Goal: Task Accomplishment & Management: Manage account settings

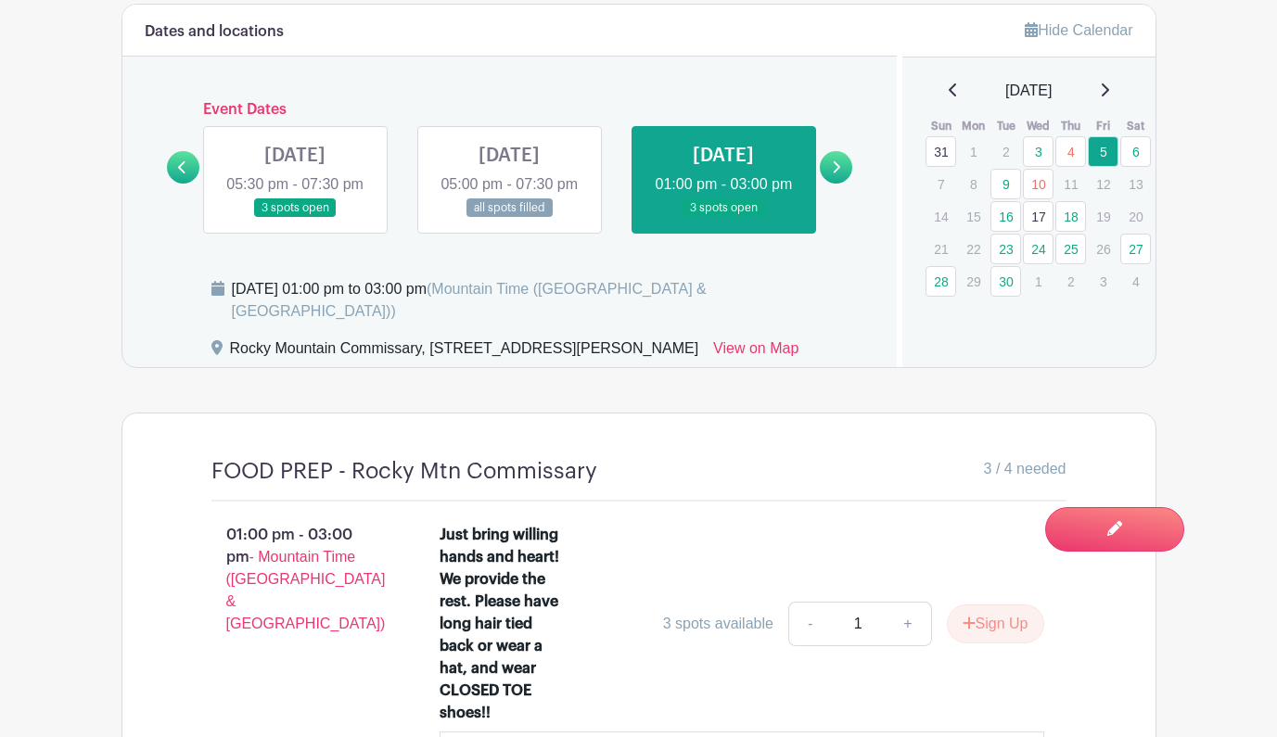
scroll to position [1189, 0]
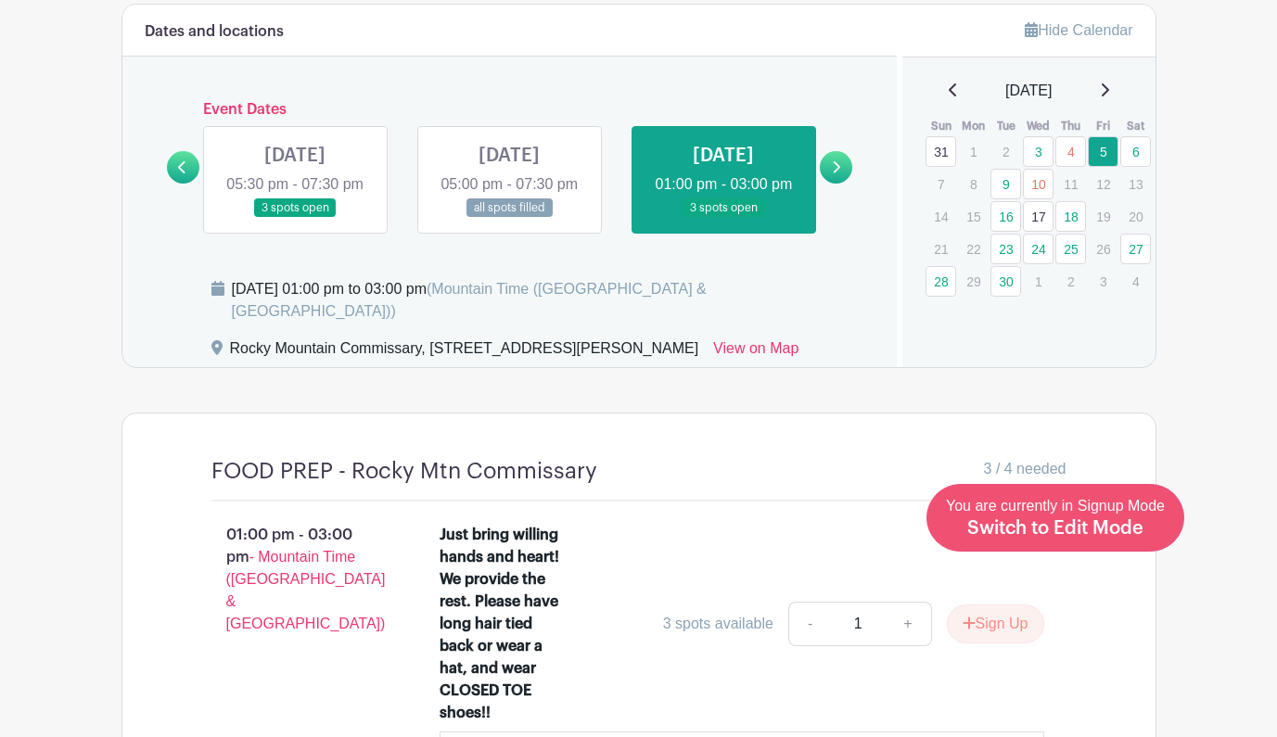
click at [1104, 522] on span "Switch to Edit Mode" at bounding box center [1055, 528] width 176 height 19
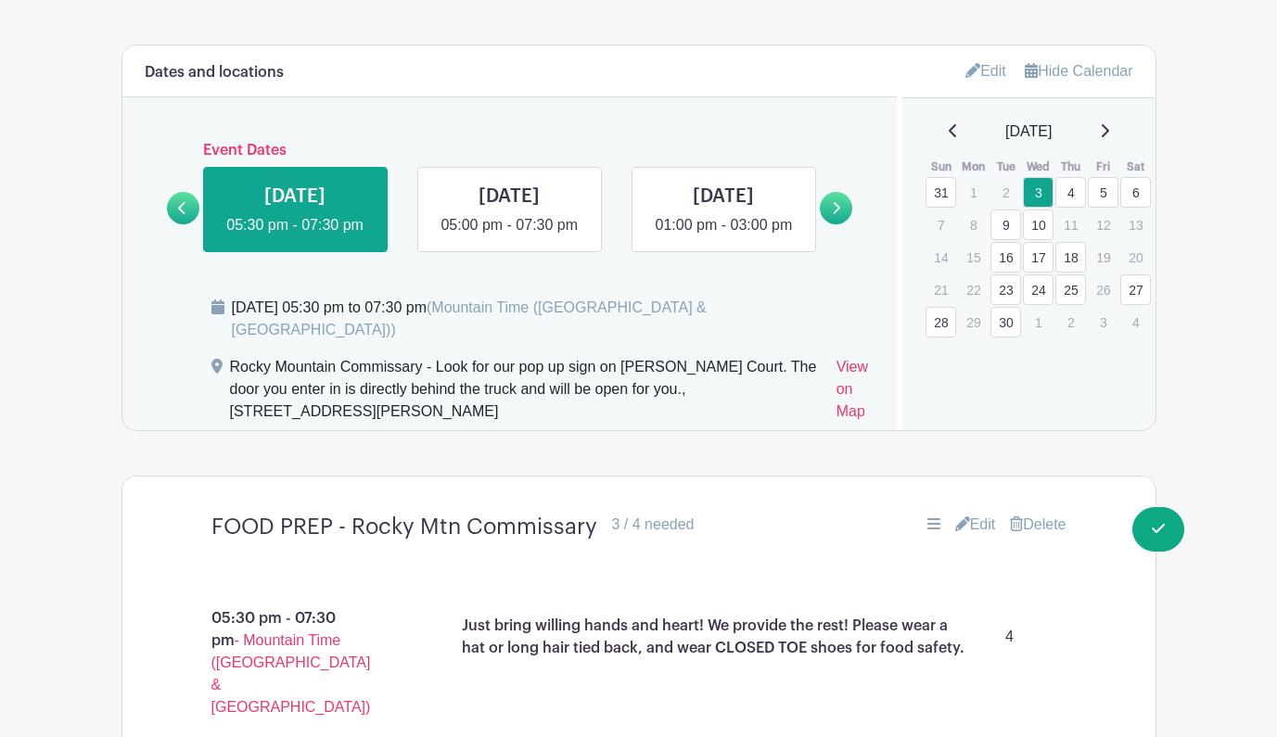
scroll to position [1223, 0]
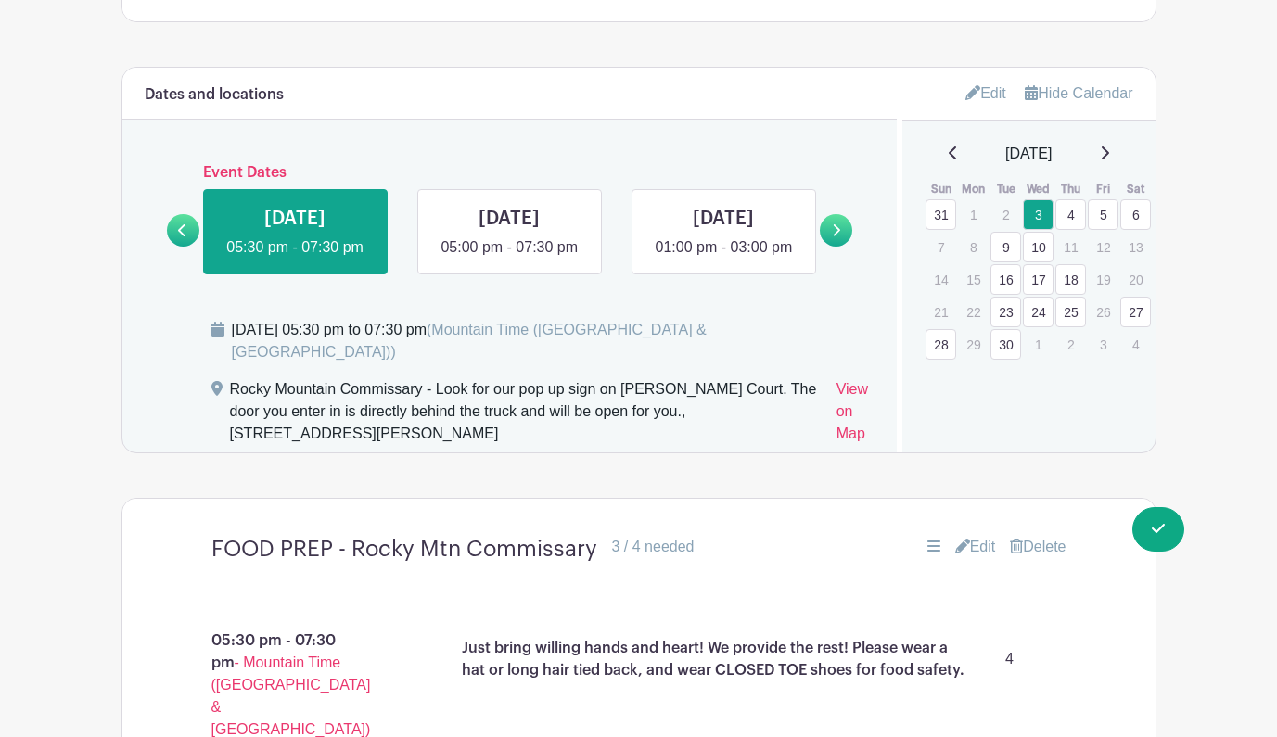
click at [985, 92] on link "Edit" at bounding box center [985, 93] width 41 height 31
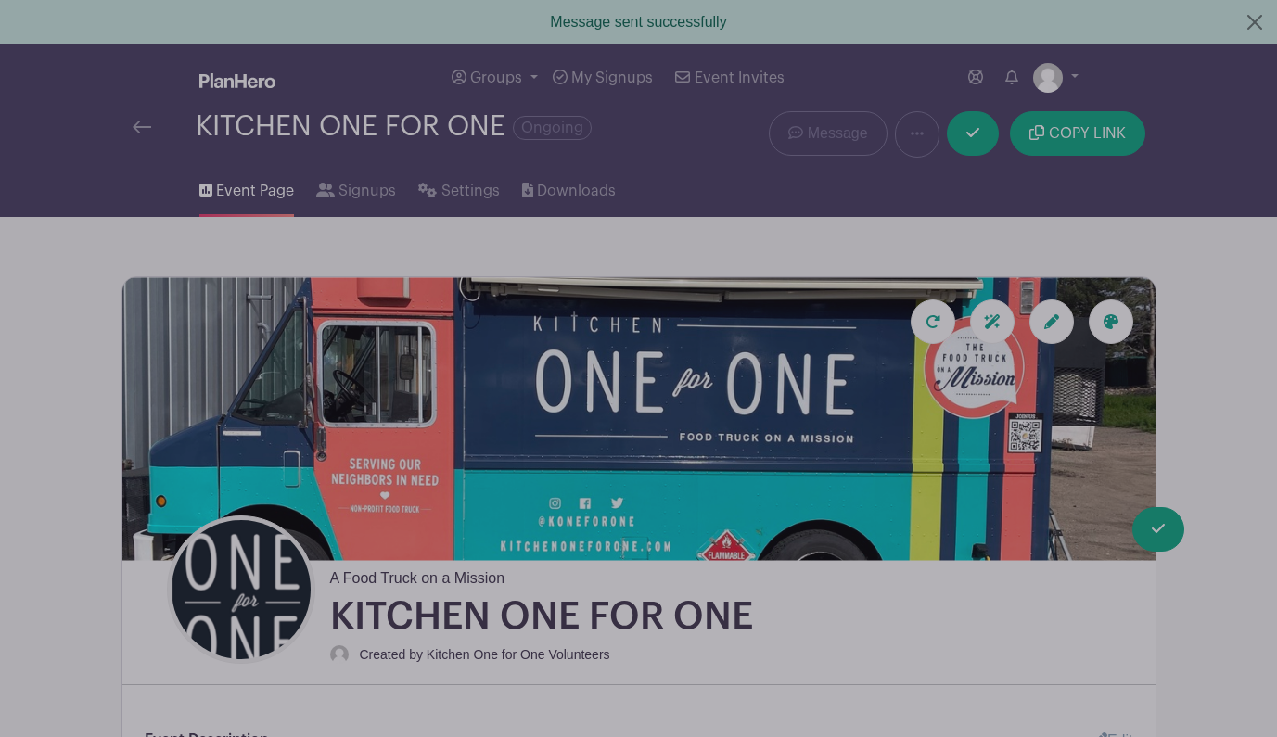
scroll to position [0, 0]
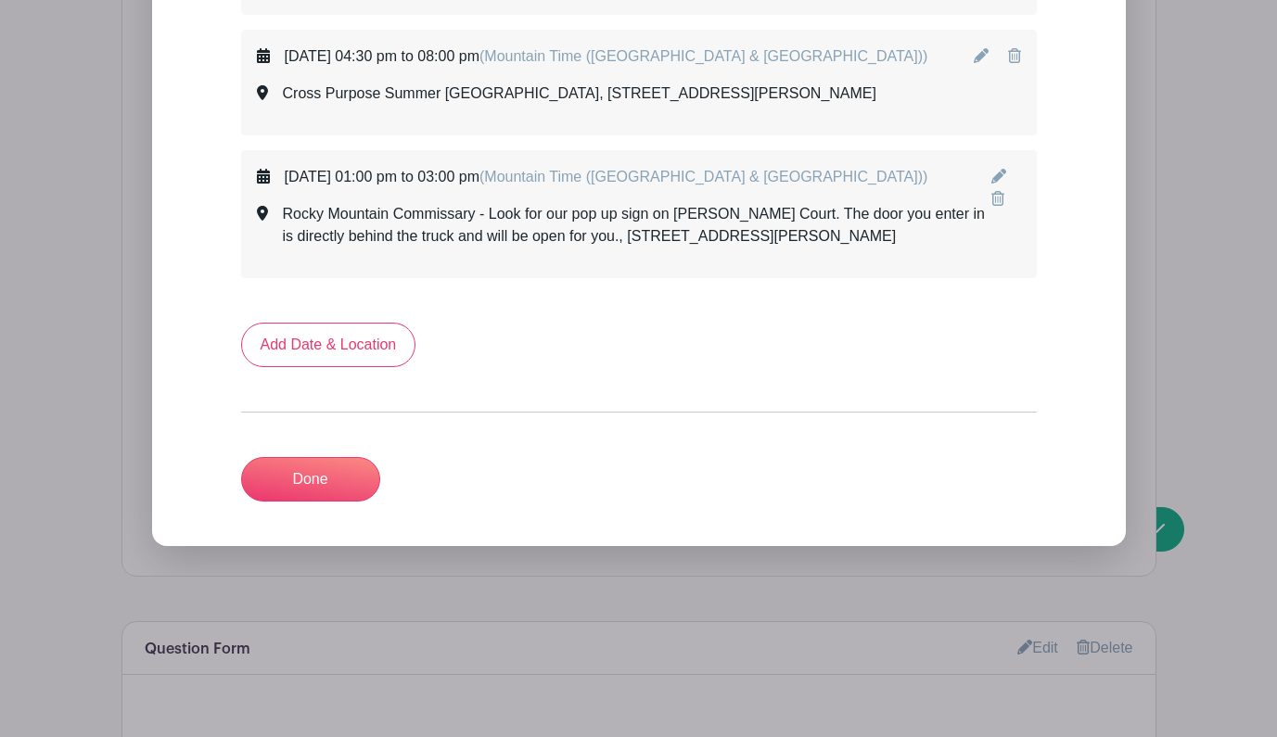
scroll to position [9897, 0]
click at [283, 459] on link "Done" at bounding box center [310, 481] width 139 height 45
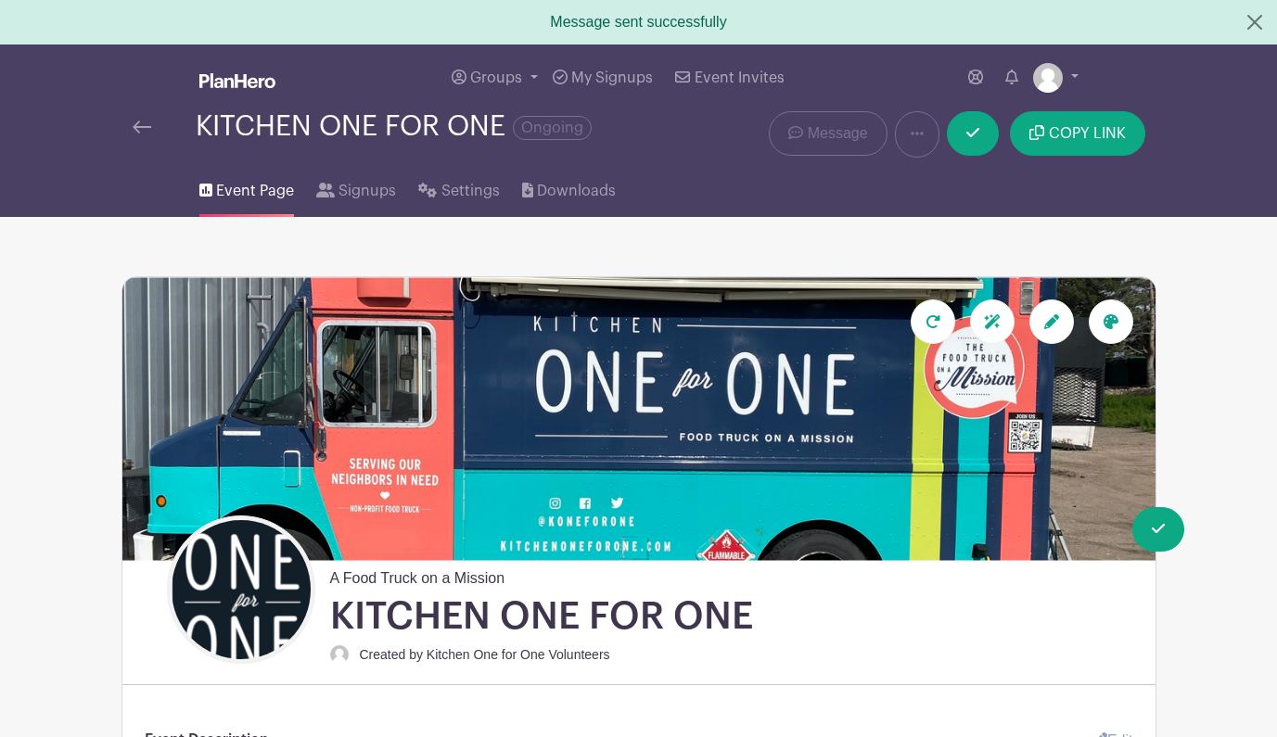
scroll to position [0, 0]
click at [346, 192] on span "Signups" at bounding box center [367, 191] width 57 height 22
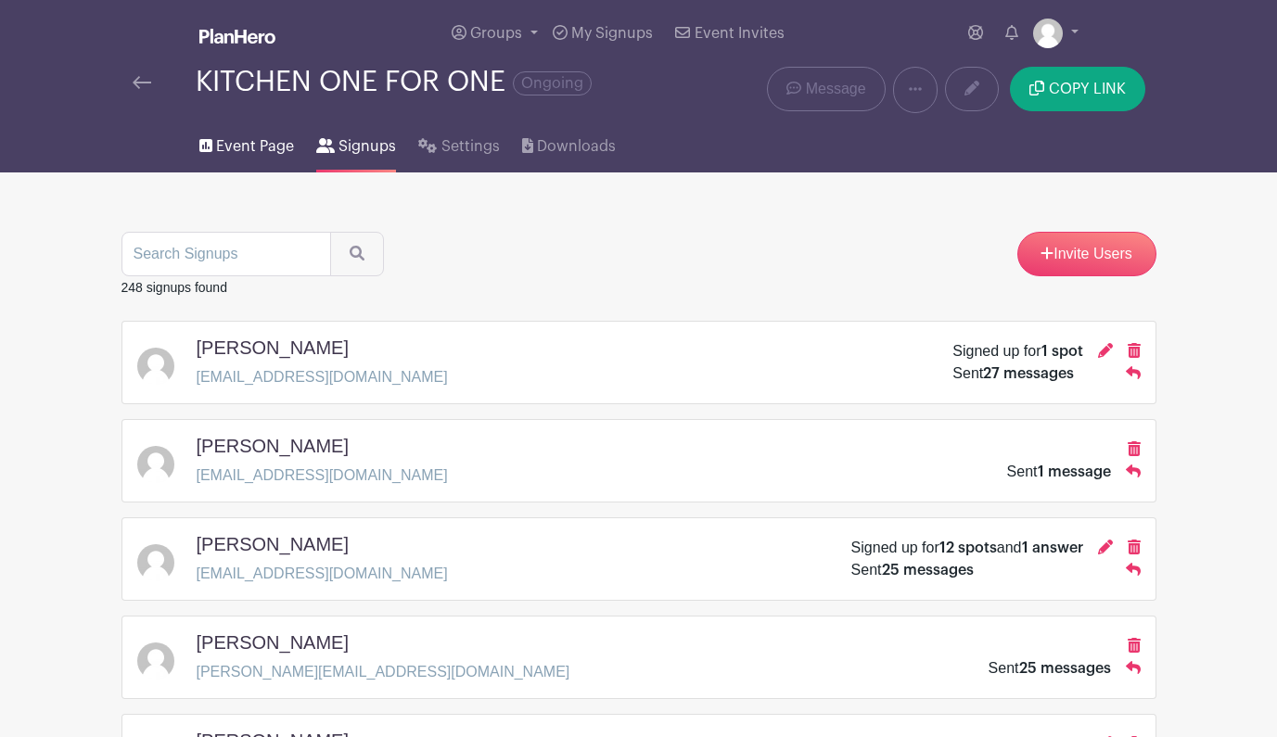
click at [260, 149] on span "Event Page" at bounding box center [255, 146] width 78 height 22
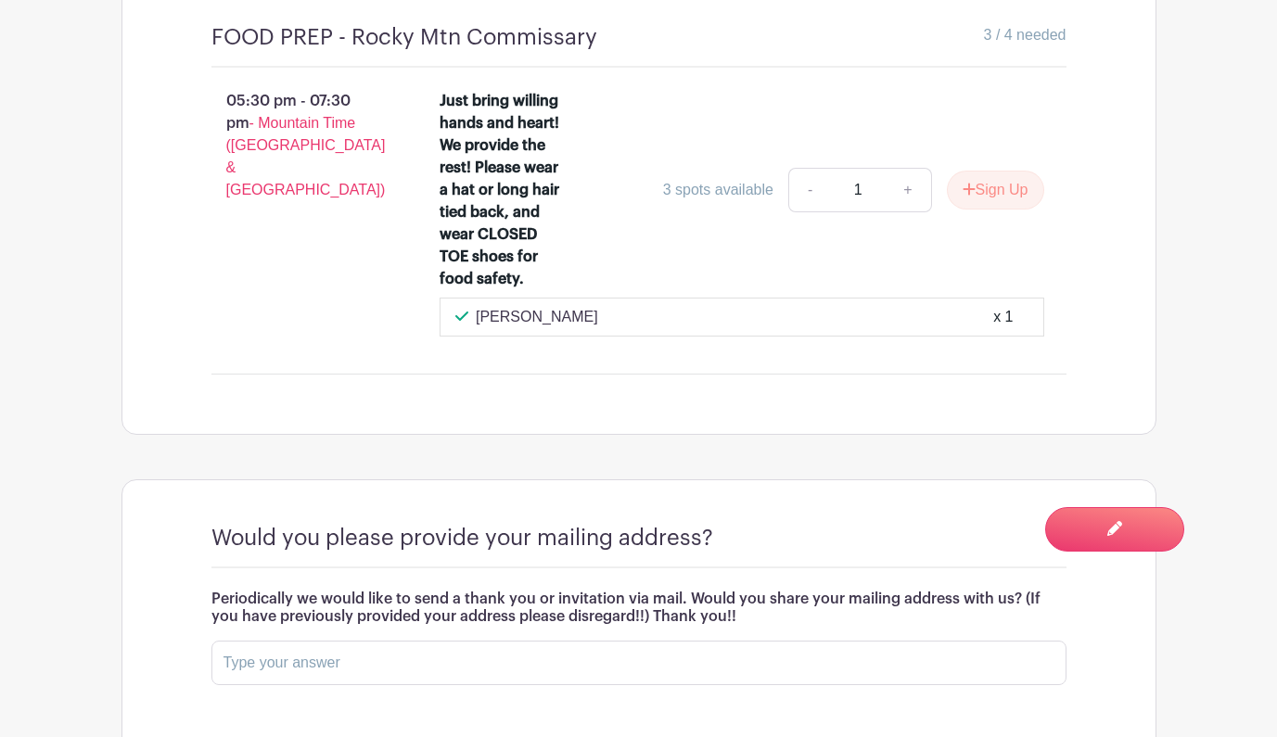
scroll to position [1669, 0]
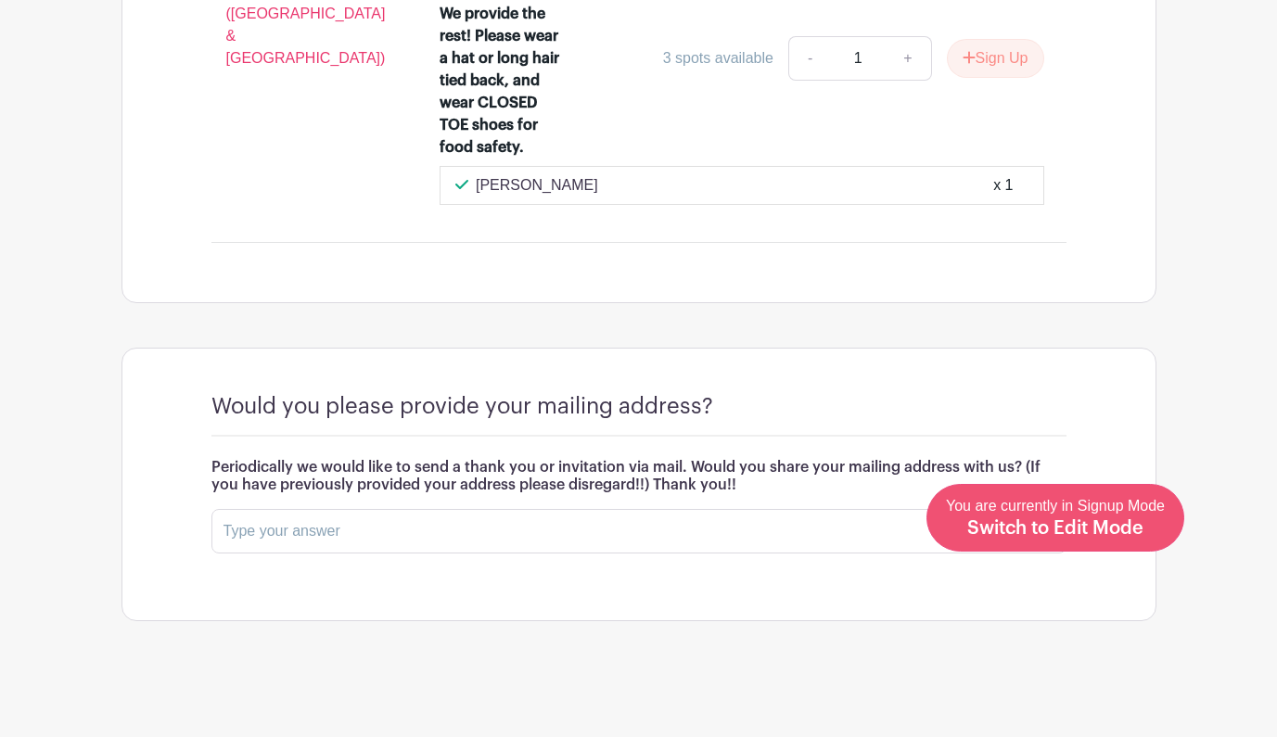
click at [1117, 533] on span "Switch to Edit Mode" at bounding box center [1055, 528] width 176 height 19
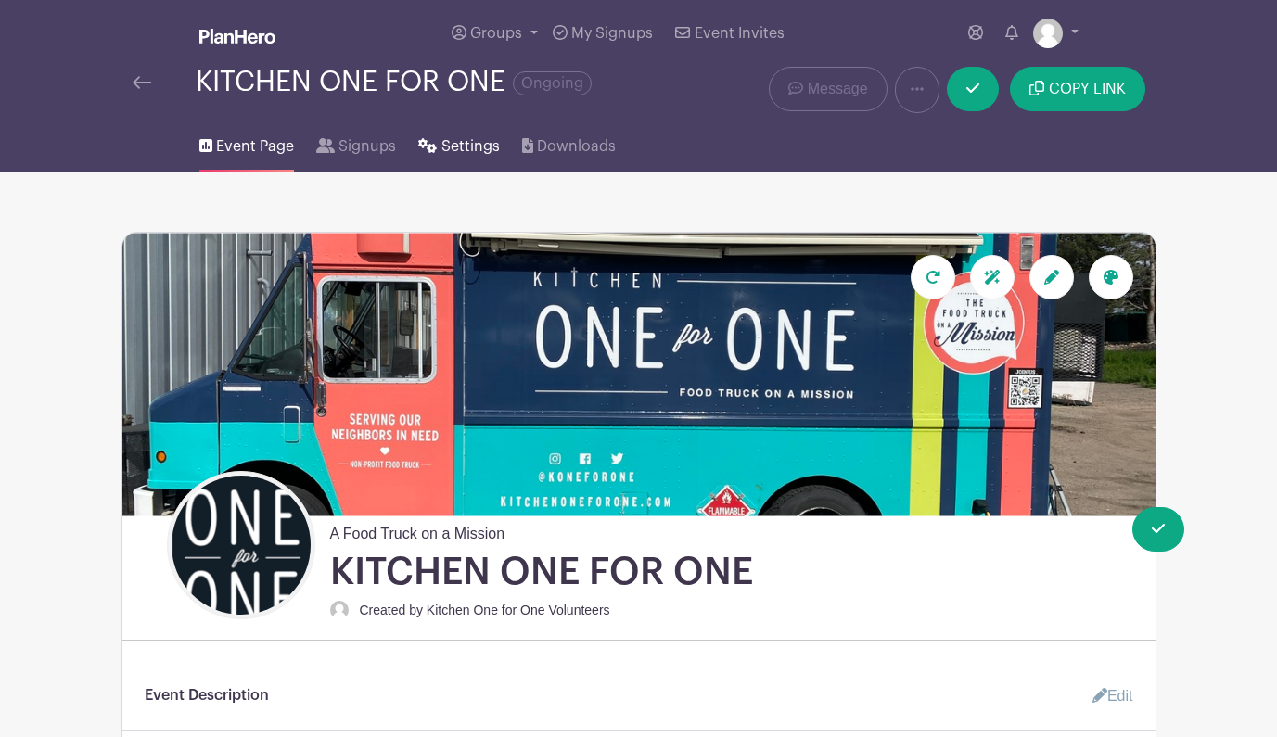
click at [472, 157] on span "Settings" at bounding box center [470, 146] width 58 height 22
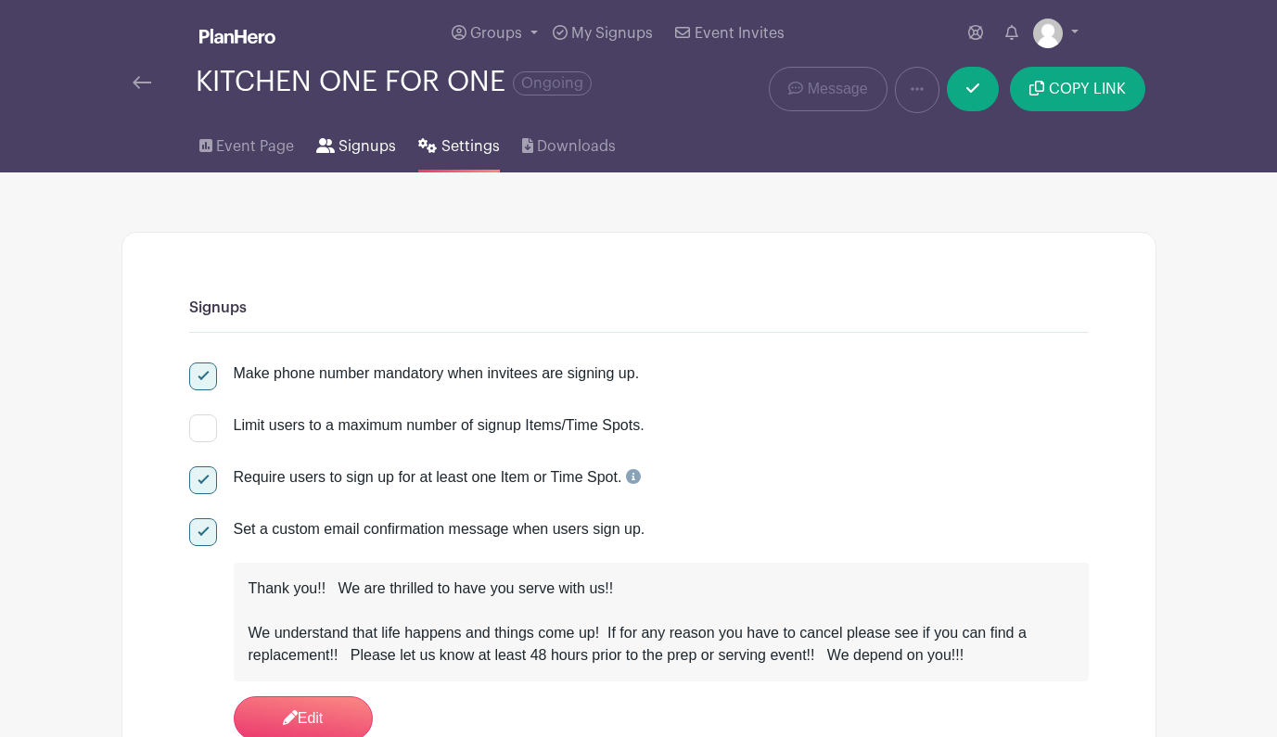
click at [350, 149] on span "Signups" at bounding box center [367, 146] width 57 height 22
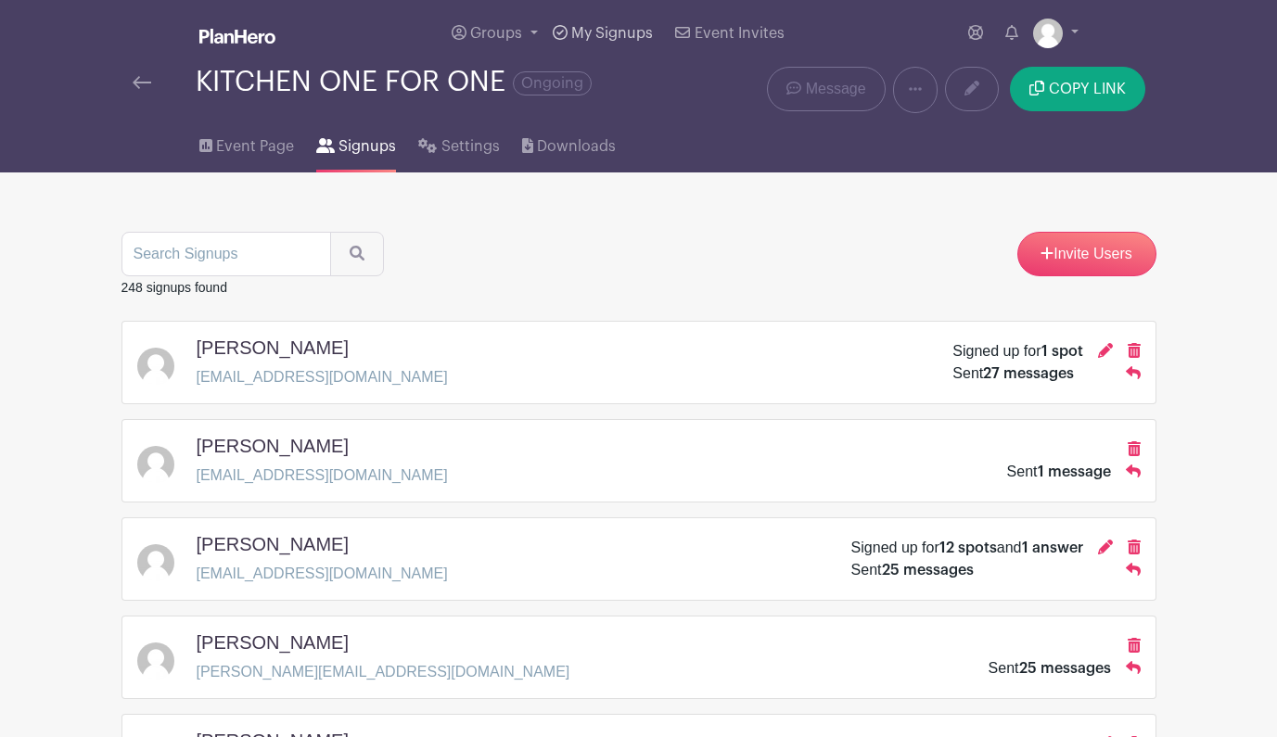
click at [584, 32] on span "My Signups" at bounding box center [612, 33] width 82 height 15
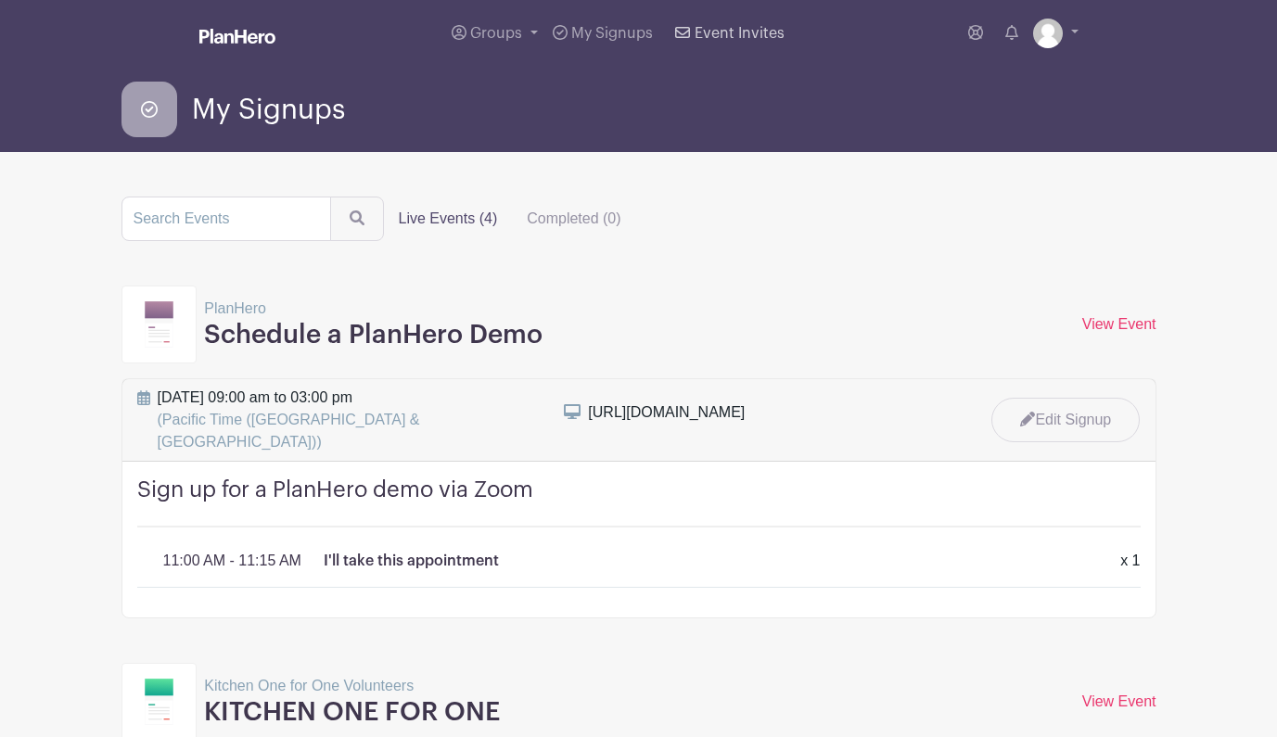
click at [705, 35] on span "Event Invites" at bounding box center [740, 33] width 90 height 15
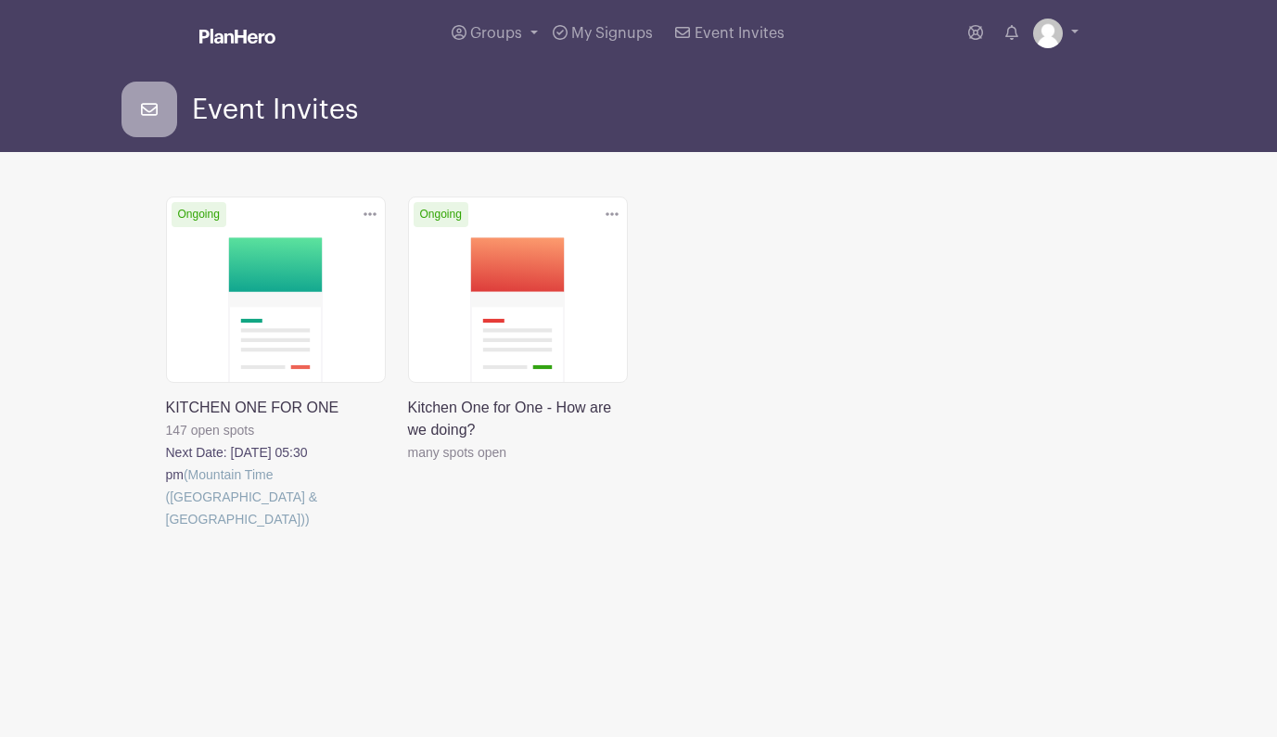
click at [166, 530] on link at bounding box center [166, 530] width 0 height 0
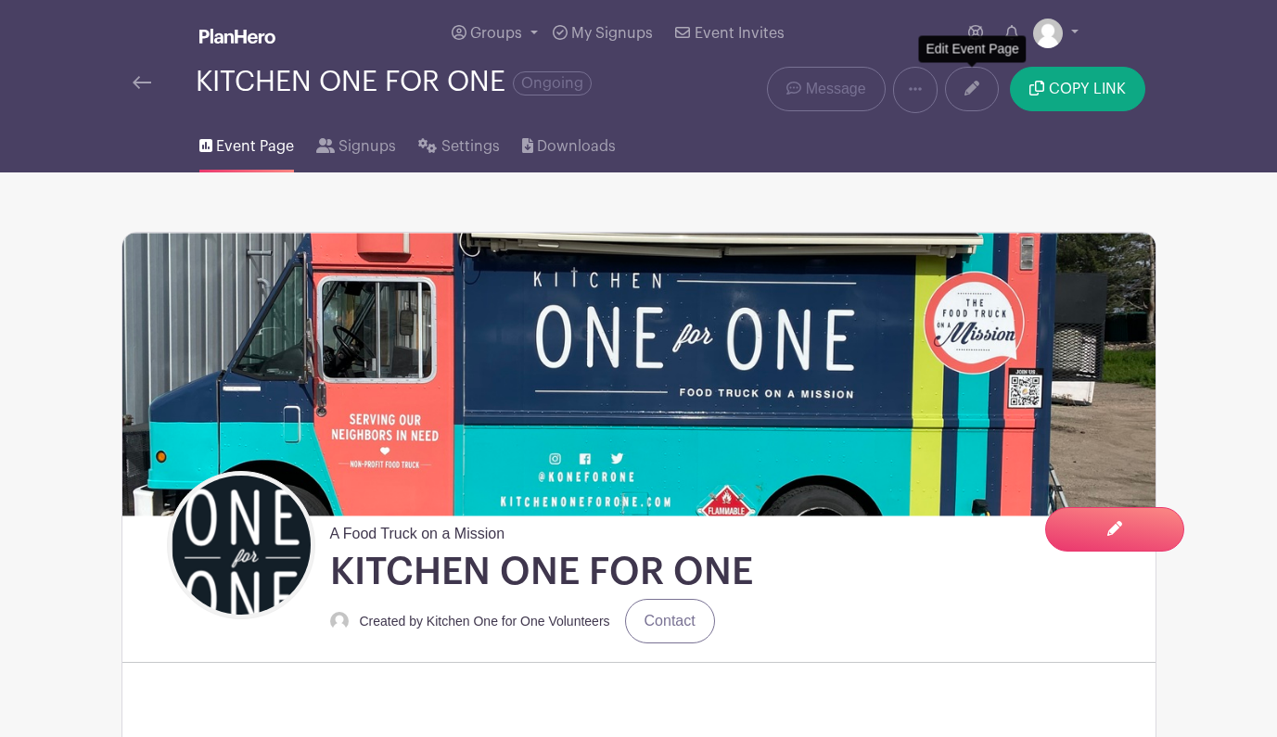
click at [971, 86] on icon at bounding box center [971, 88] width 15 height 15
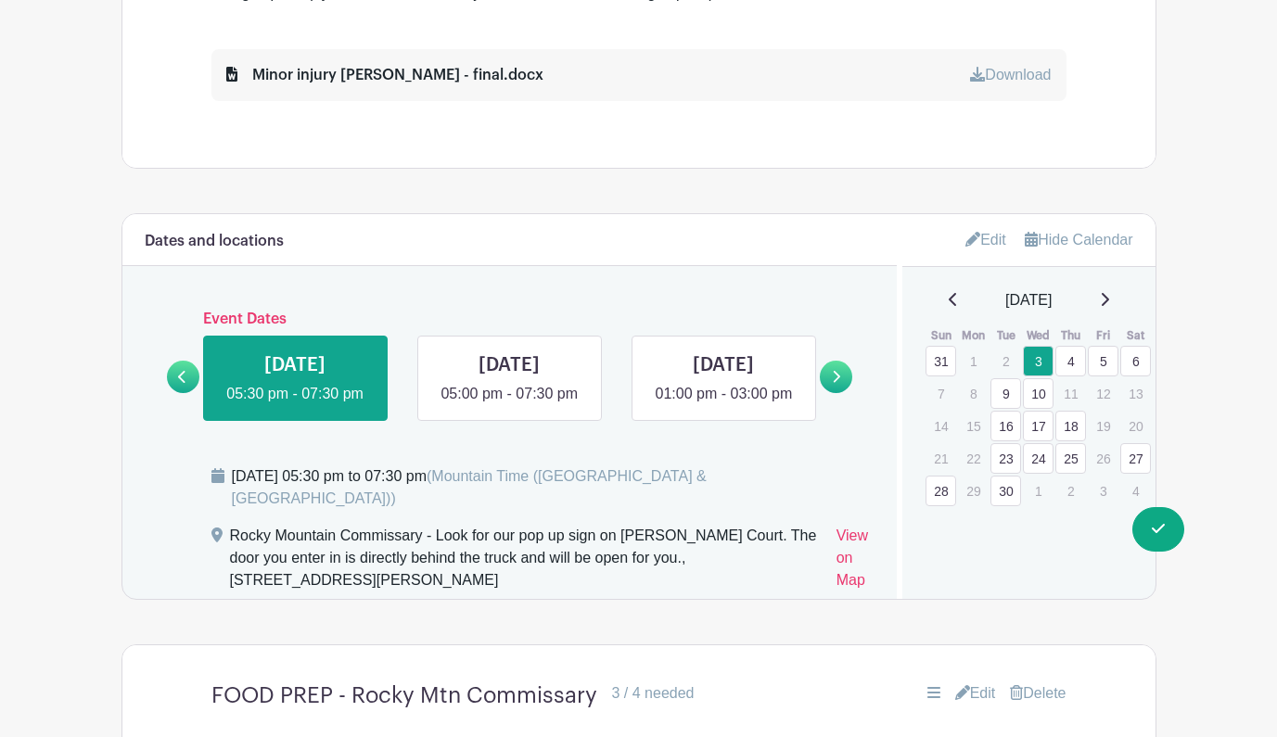
scroll to position [1034, 0]
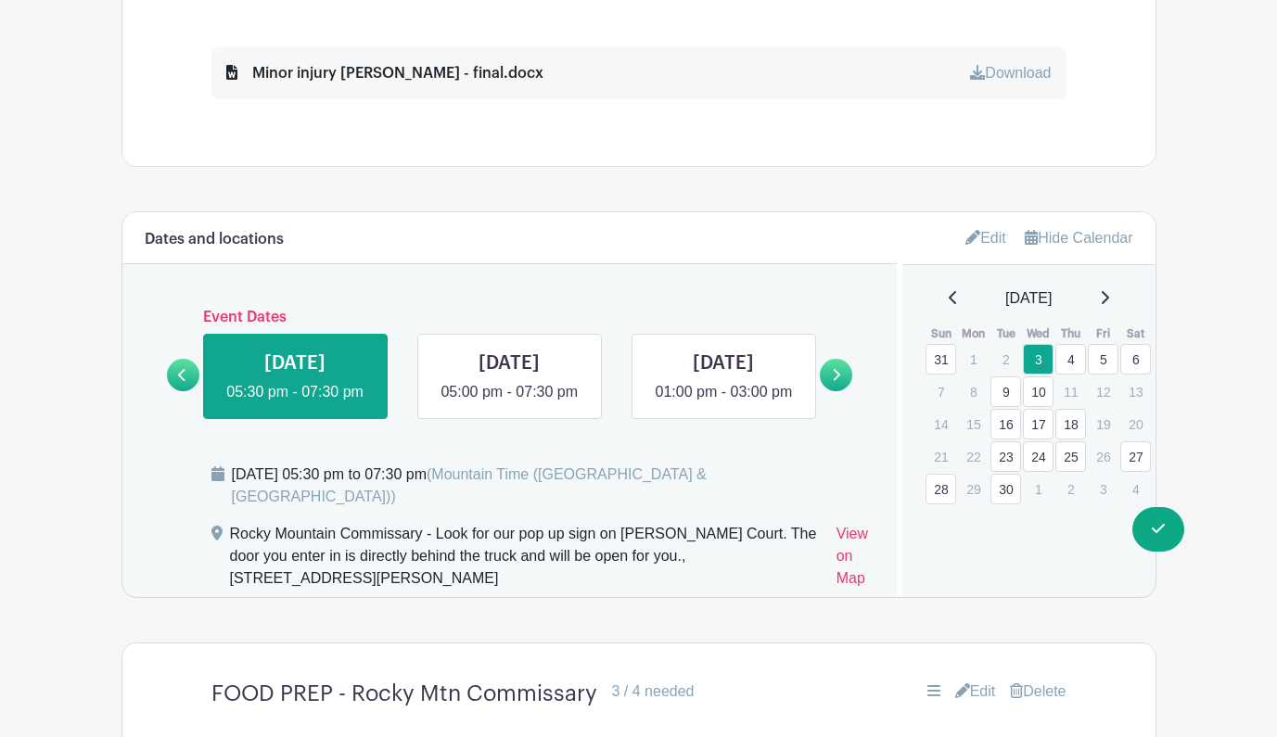
click at [1072, 396] on p "11" at bounding box center [1070, 391] width 31 height 29
click at [991, 235] on link "Edit" at bounding box center [985, 238] width 41 height 31
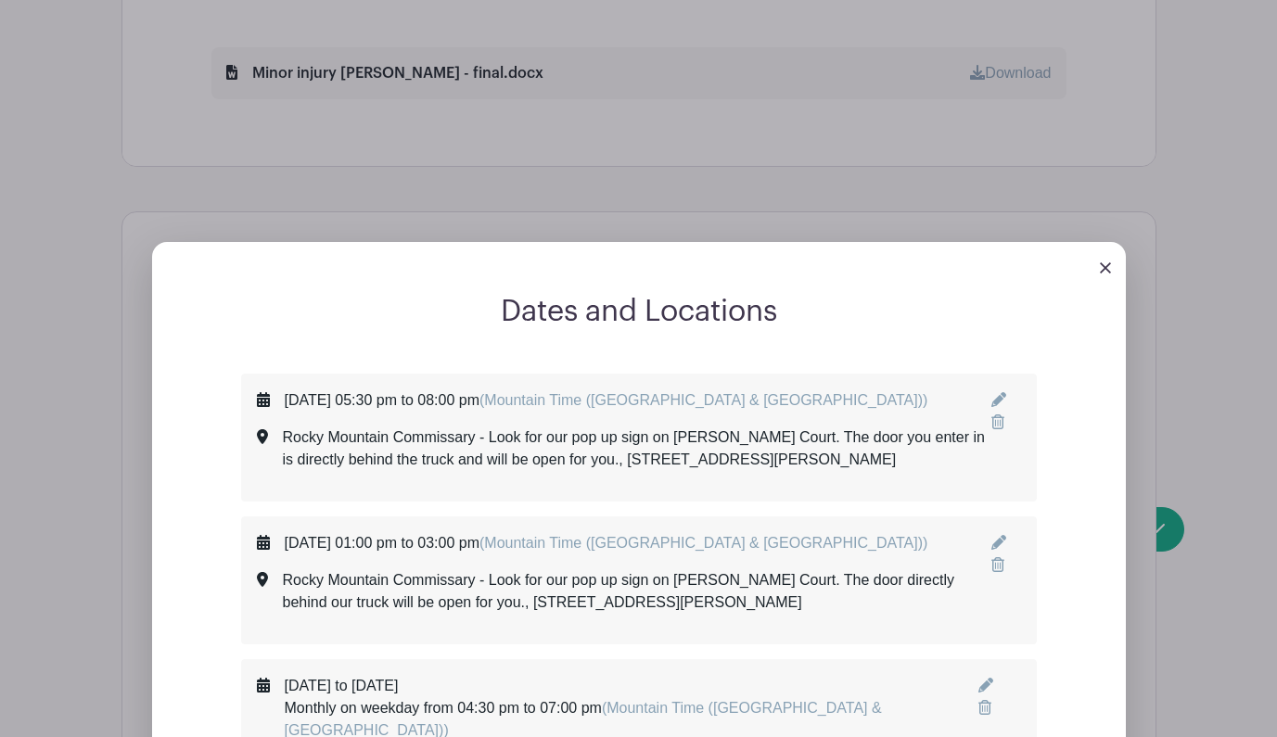
click at [1103, 267] on img at bounding box center [1105, 267] width 11 height 11
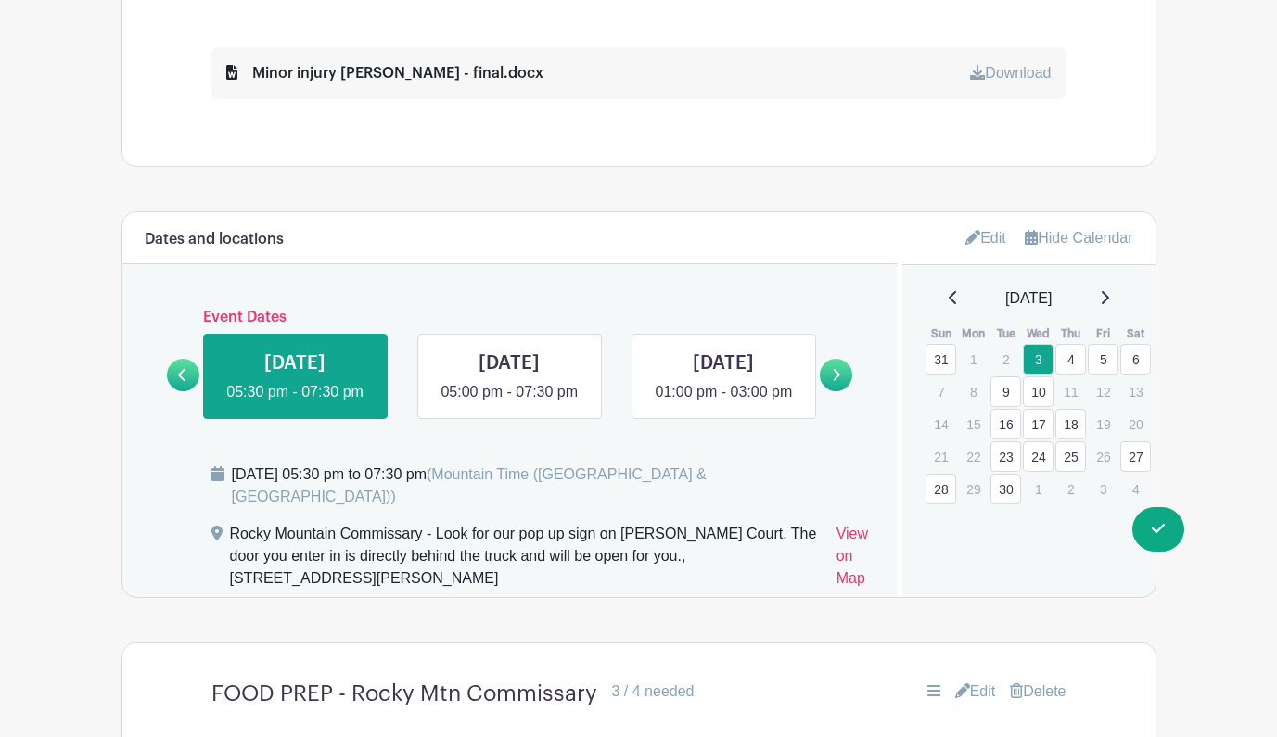
click at [1071, 395] on p "11" at bounding box center [1070, 391] width 31 height 29
click at [838, 381] on icon at bounding box center [837, 375] width 7 height 12
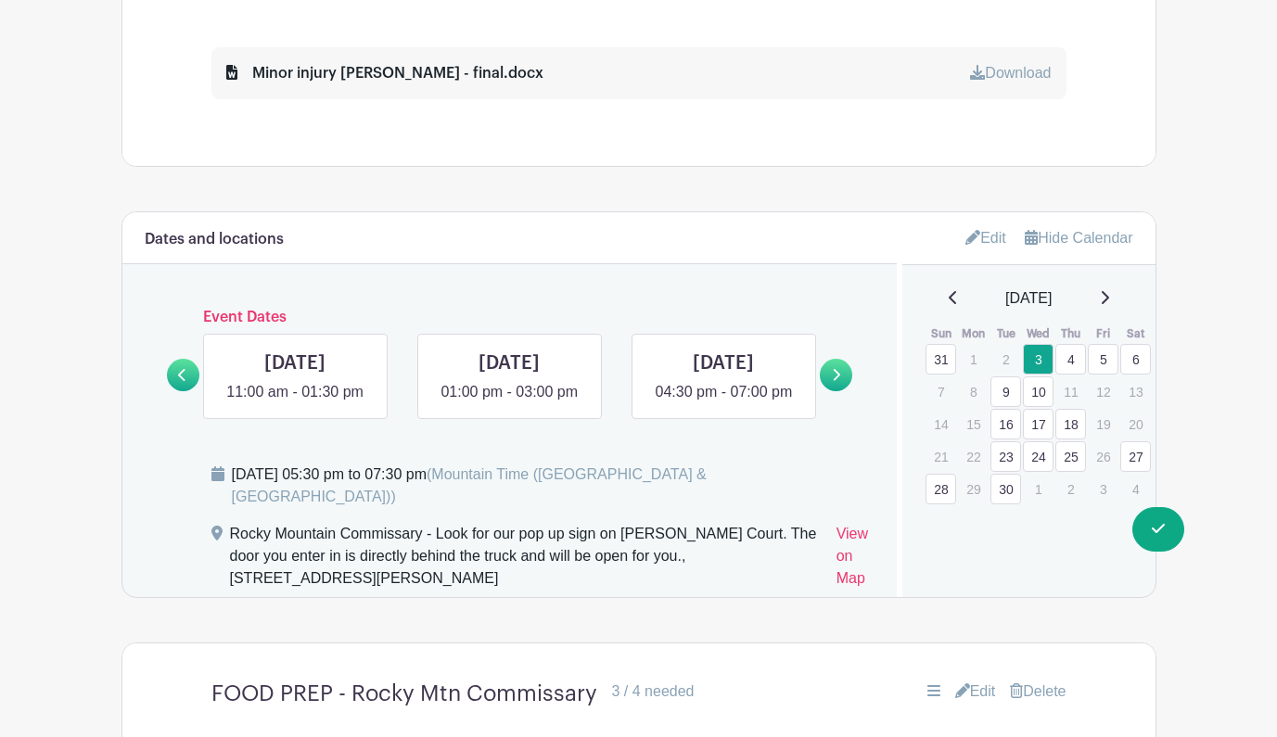
click at [838, 381] on icon at bounding box center [837, 375] width 7 height 12
click at [983, 238] on link "Edit" at bounding box center [985, 238] width 41 height 31
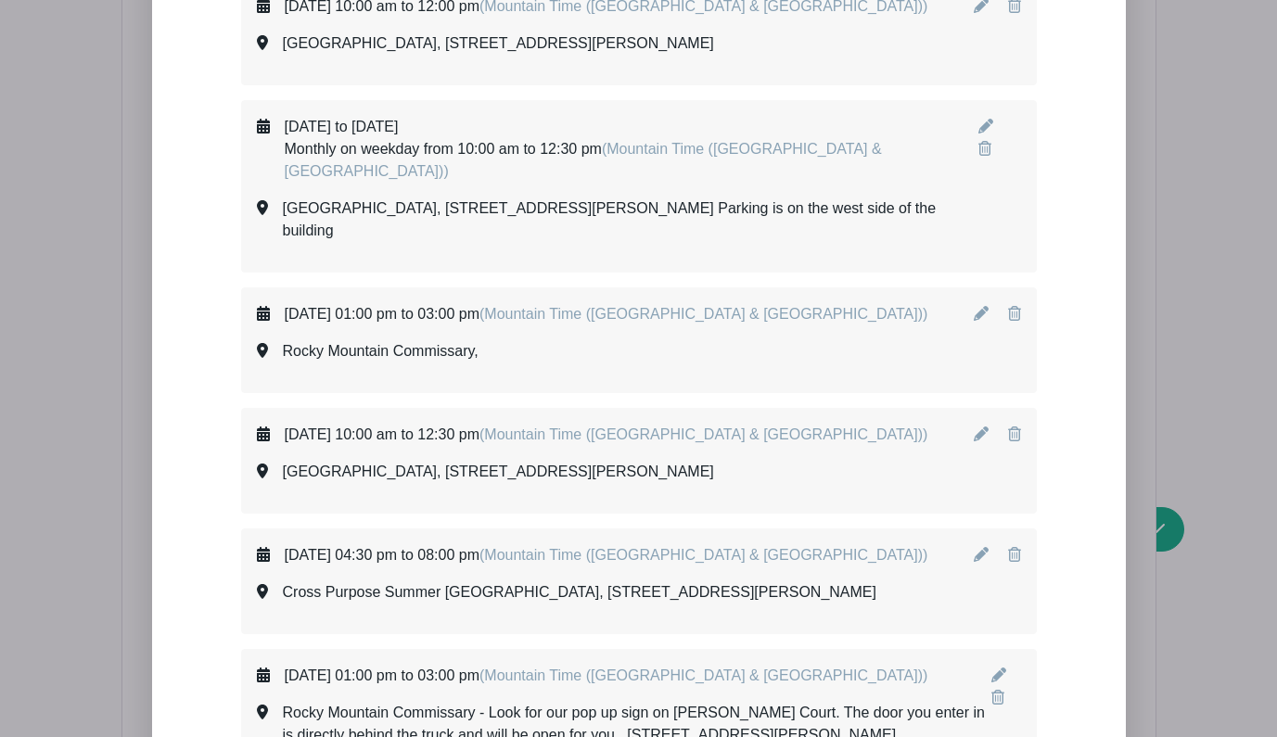
scroll to position [9357, 0]
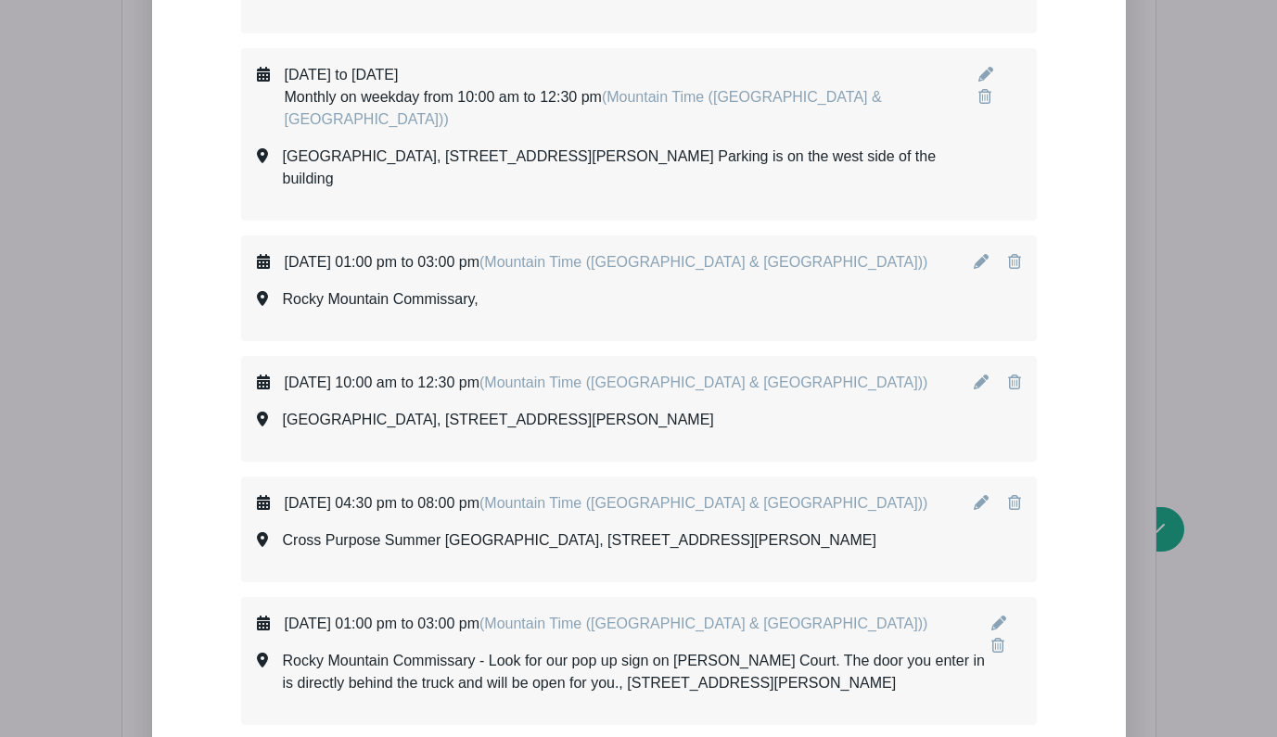
scroll to position [9421, 0]
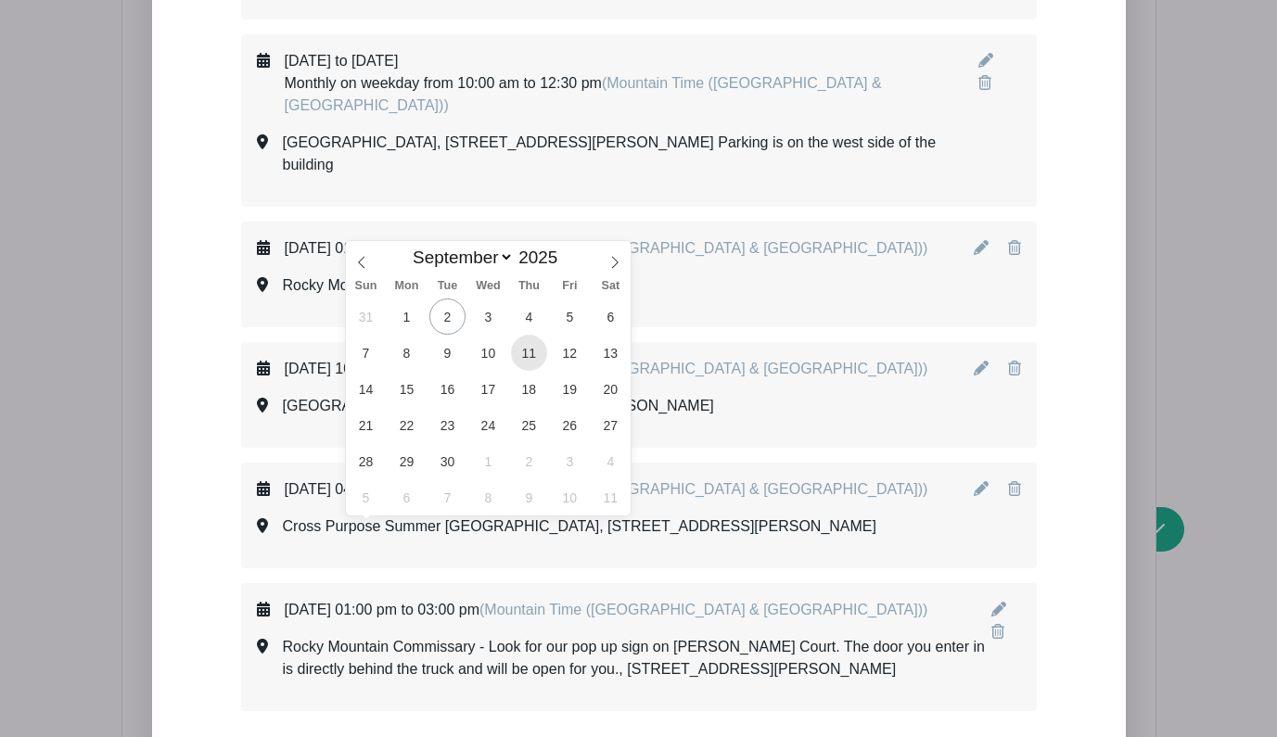
click at [527, 352] on span "11" at bounding box center [529, 353] width 36 height 36
type input "[DATE]"
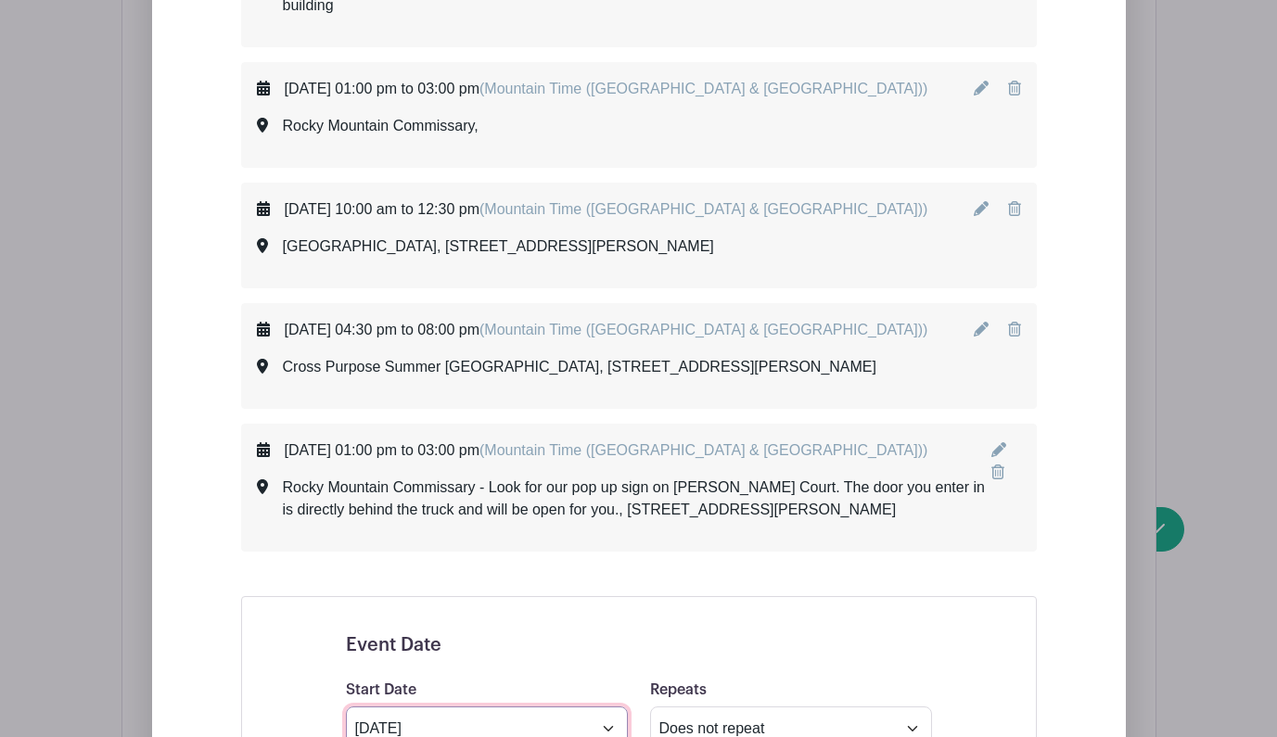
scroll to position [9605, 0]
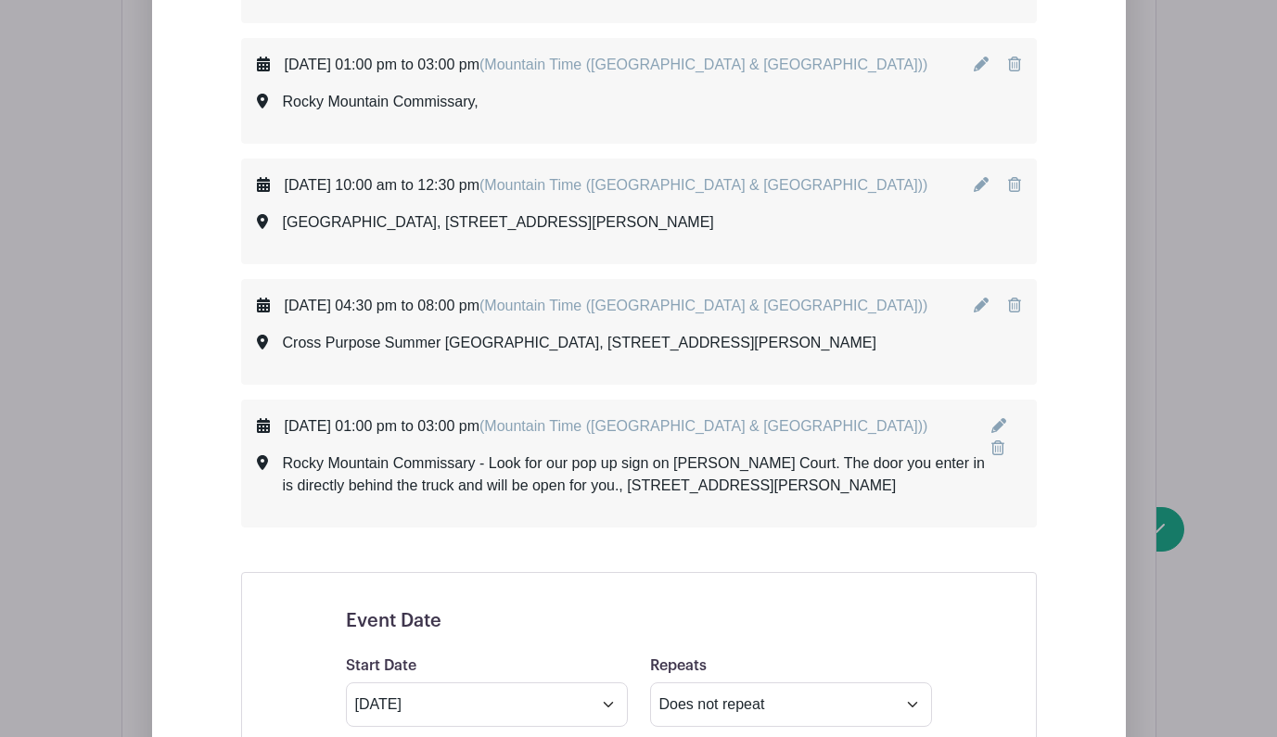
click at [384, 641] on icon at bounding box center [379, 640] width 11 height 13
click at [505, 639] on icon at bounding box center [499, 640] width 11 height 15
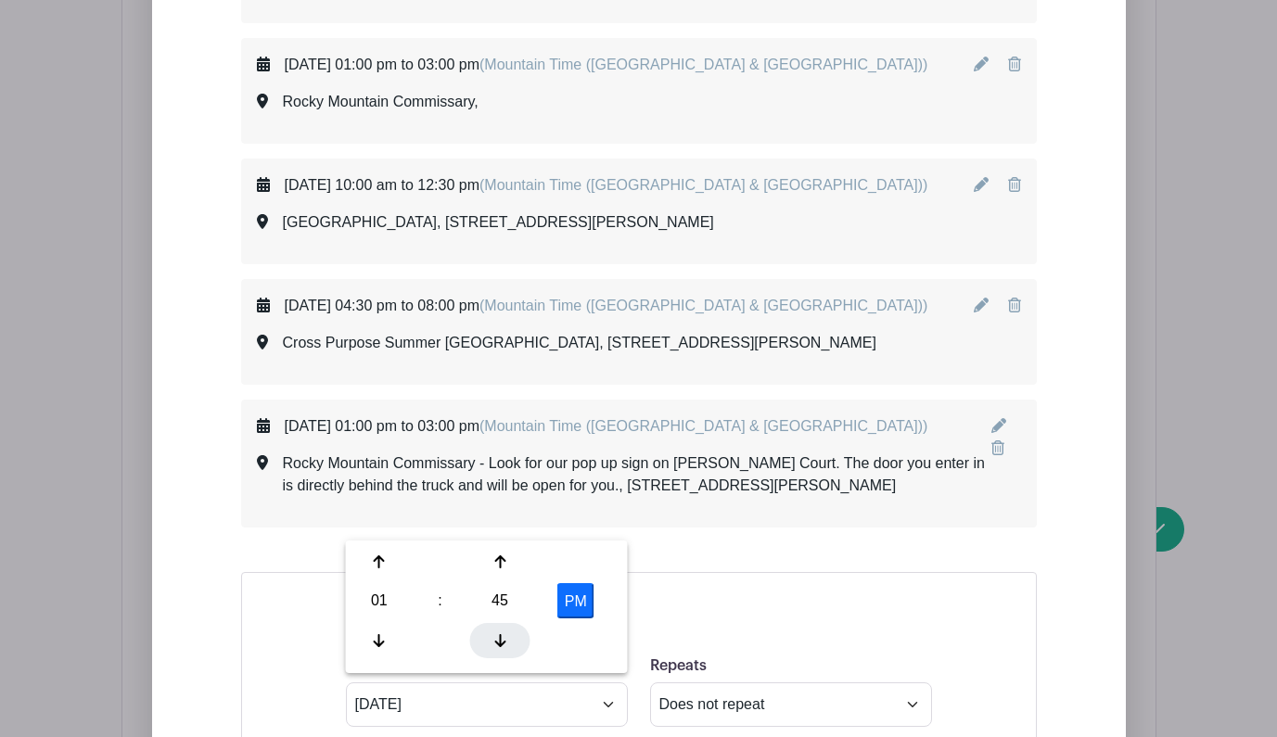
click at [505, 639] on icon at bounding box center [499, 640] width 11 height 15
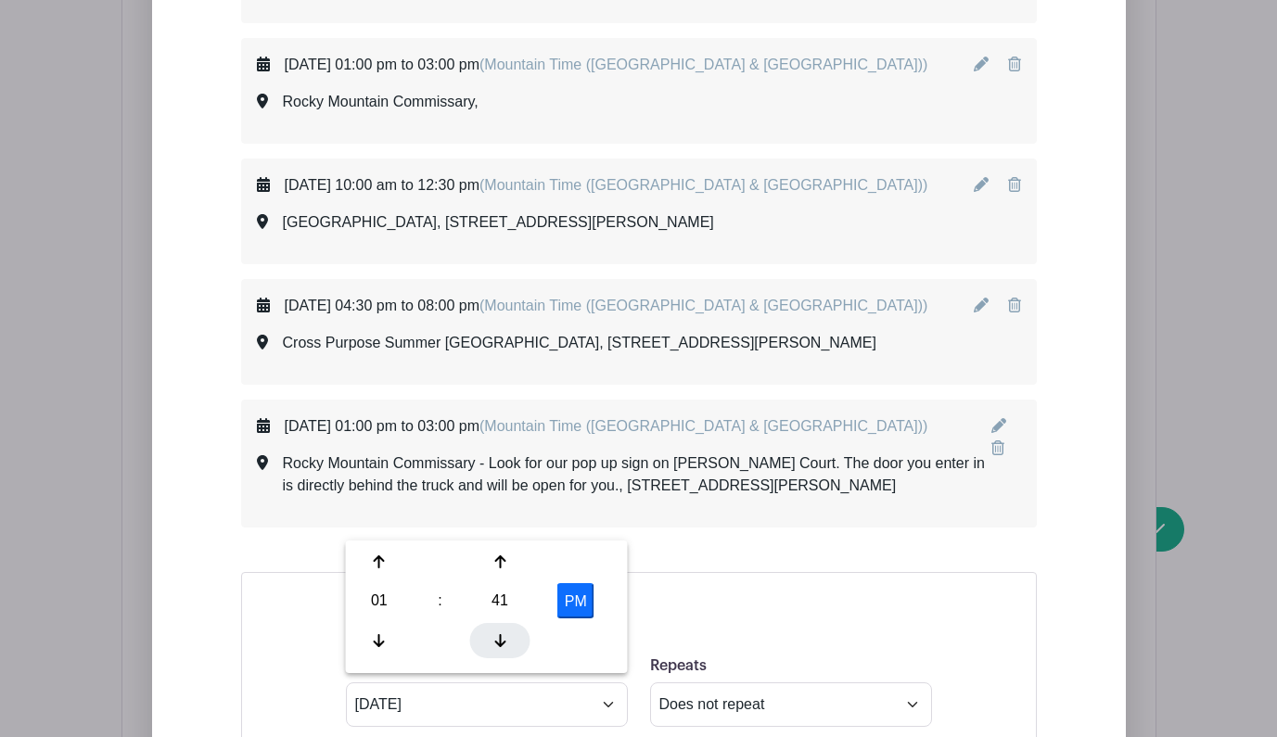
click at [505, 639] on icon at bounding box center [499, 640] width 11 height 15
click at [505, 638] on icon at bounding box center [499, 640] width 11 height 15
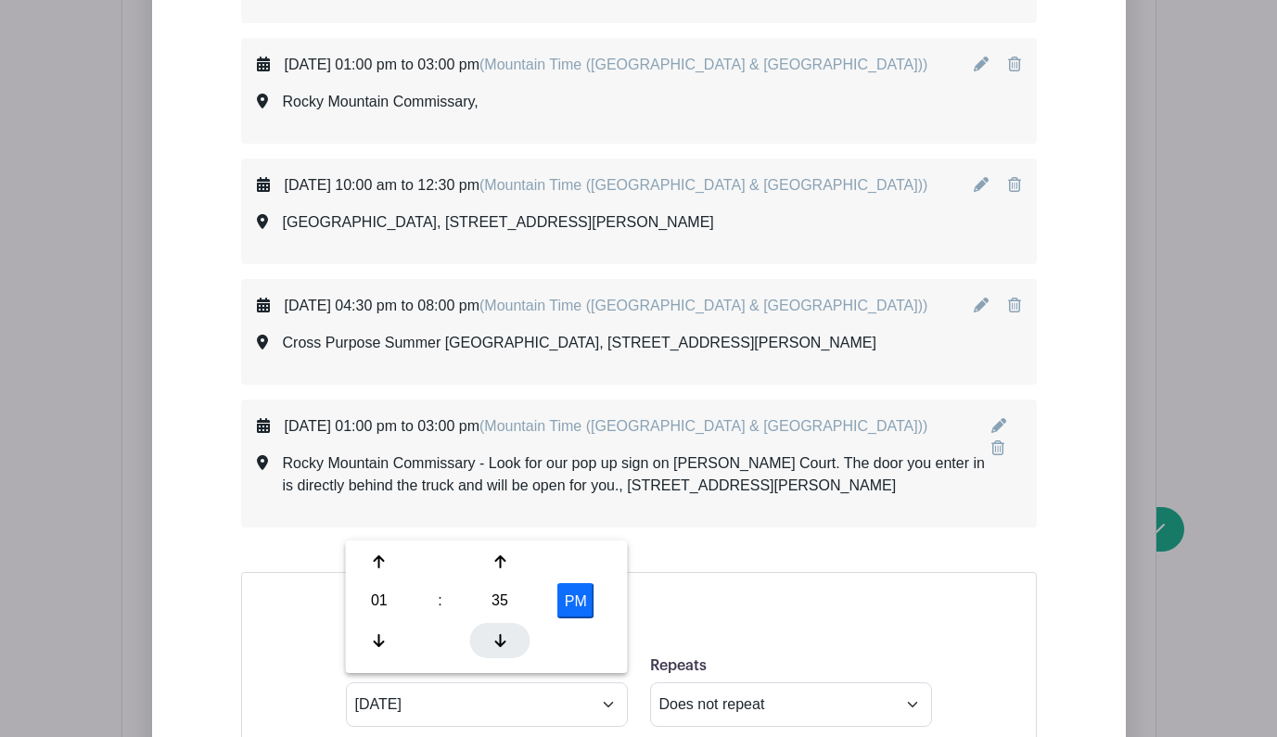
click at [494, 640] on icon at bounding box center [499, 640] width 11 height 15
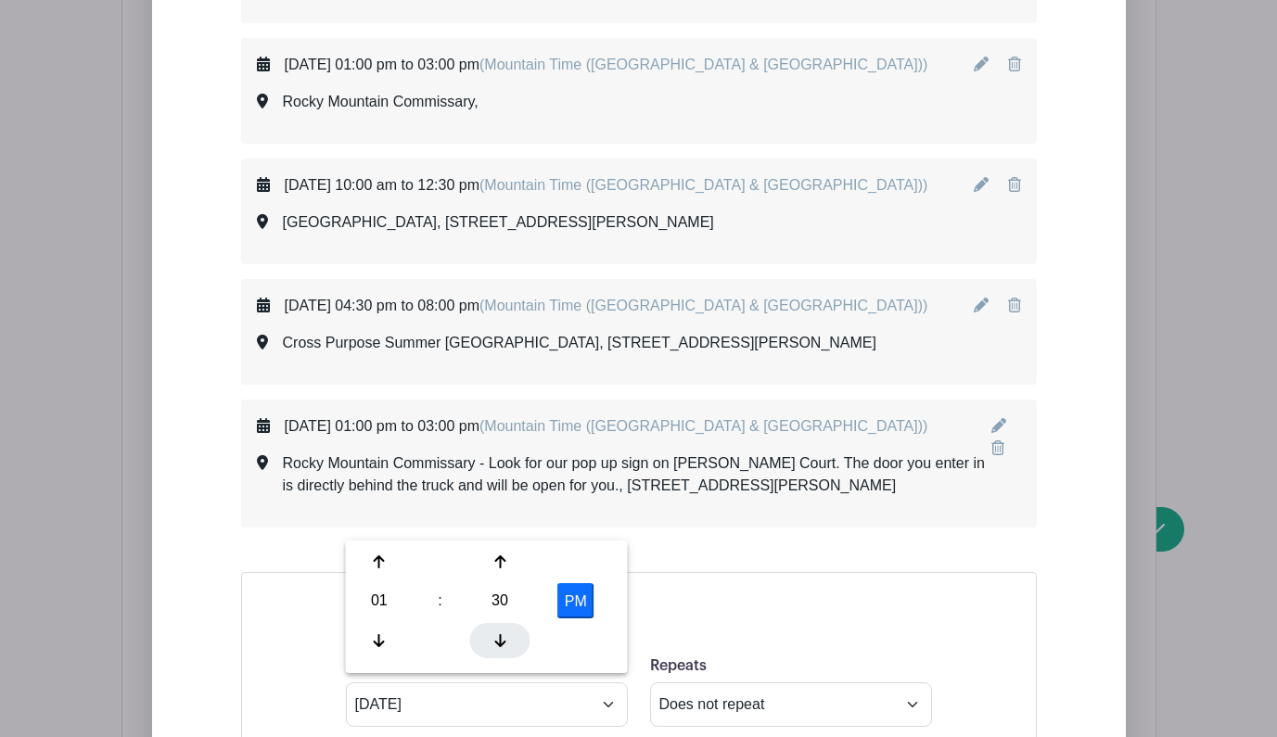
click at [494, 640] on icon at bounding box center [499, 640] width 11 height 15
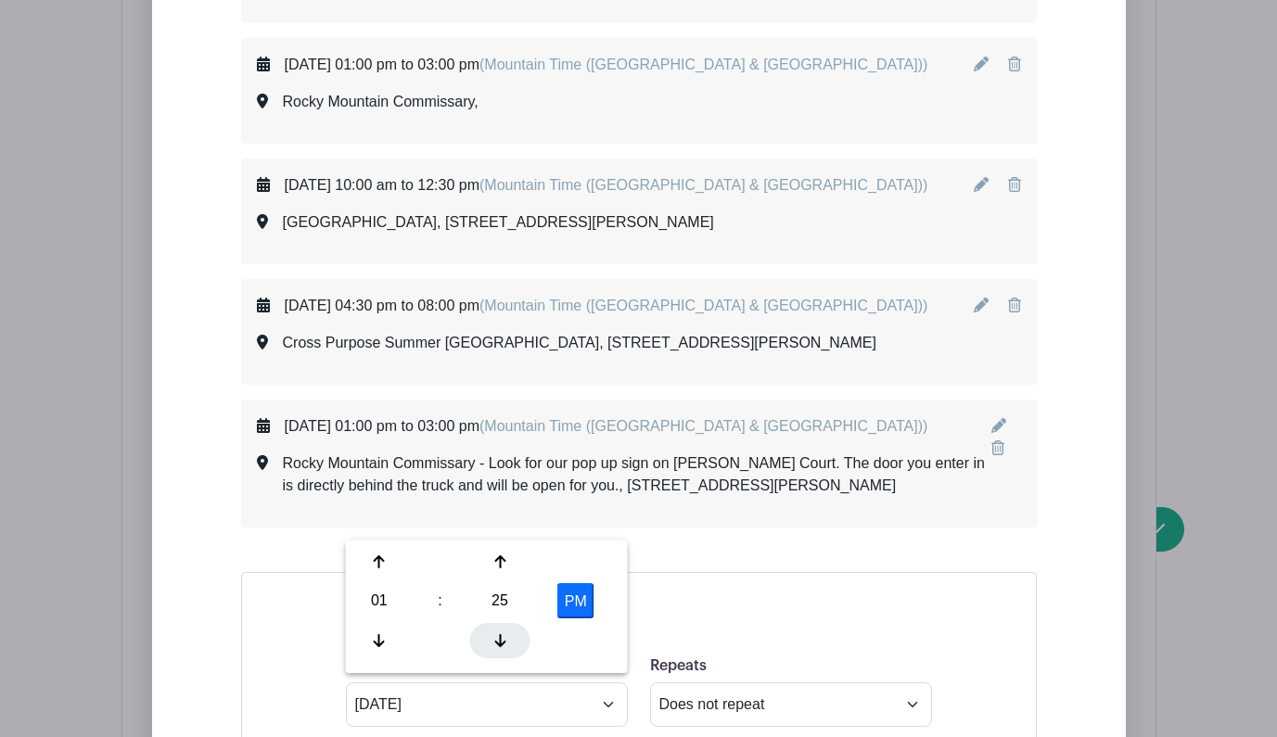
click at [494, 640] on icon at bounding box center [499, 640] width 11 height 15
click at [509, 598] on div "21" at bounding box center [500, 600] width 60 height 35
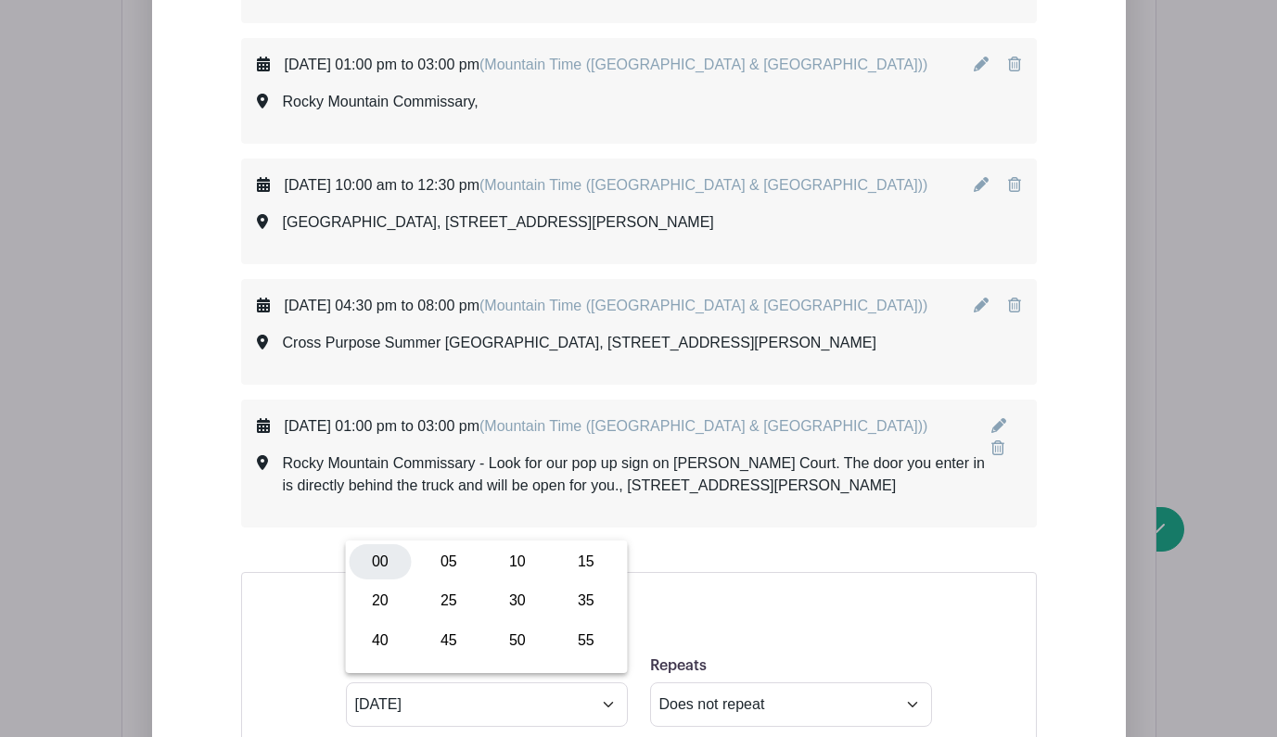
click at [386, 560] on div "00" at bounding box center [381, 561] width 62 height 35
type input "1:00 PM"
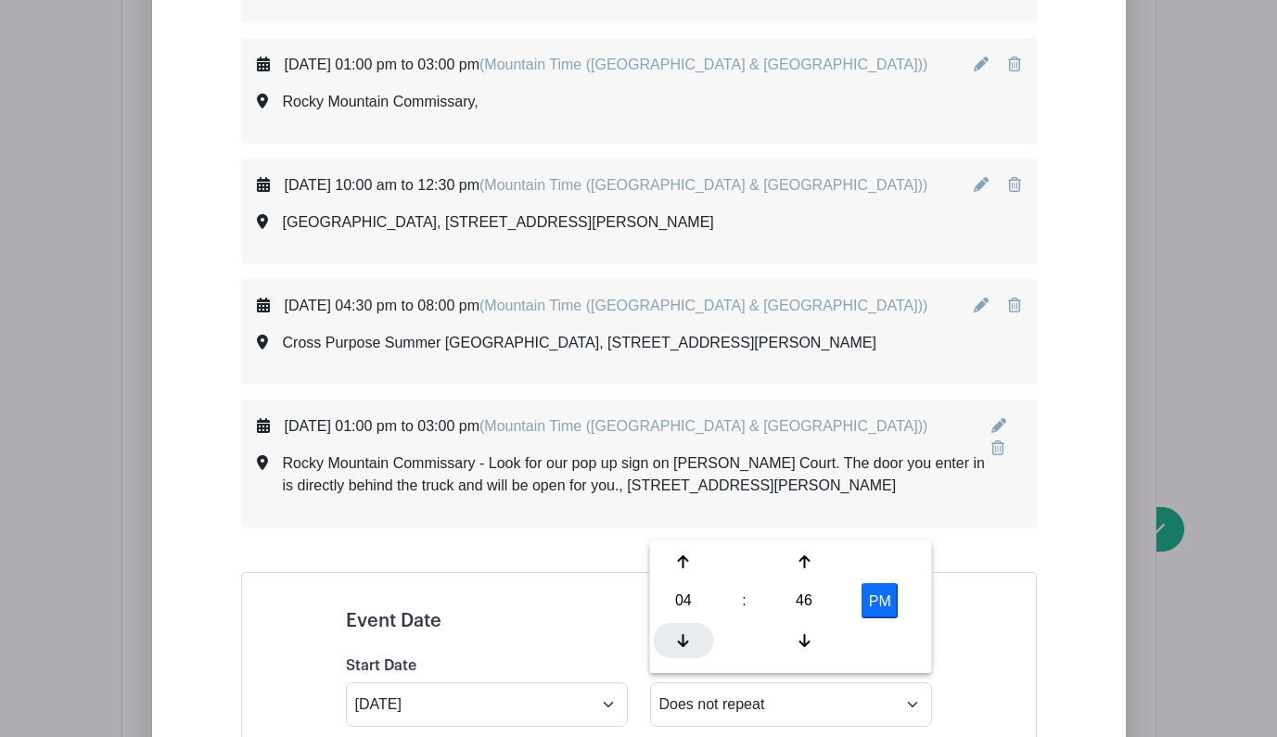
click at [691, 637] on div at bounding box center [684, 640] width 60 height 35
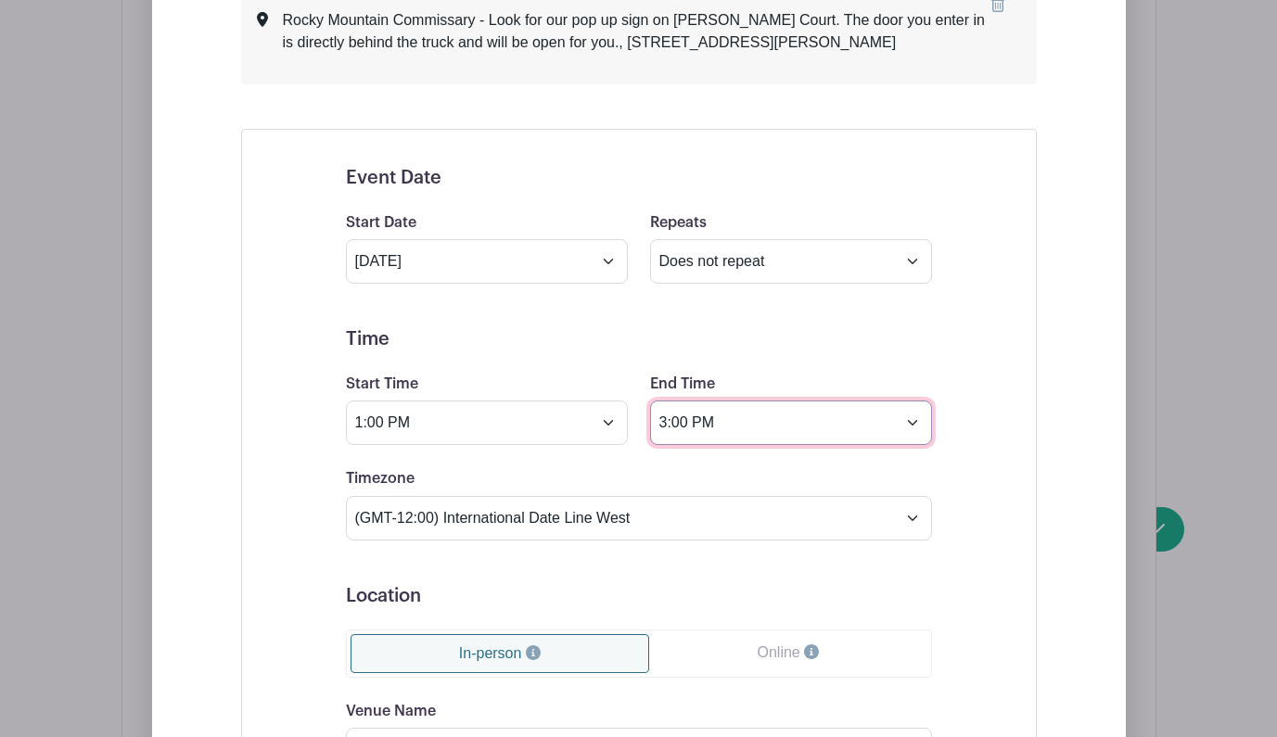
scroll to position [10049, 0]
type input "3:00 PM"
type input "Rocky Mountain Commissary - Look for our pop up sign on [PERSON_NAME] Court. Th…"
type input "[STREET_ADDRESS][PERSON_NAME]"
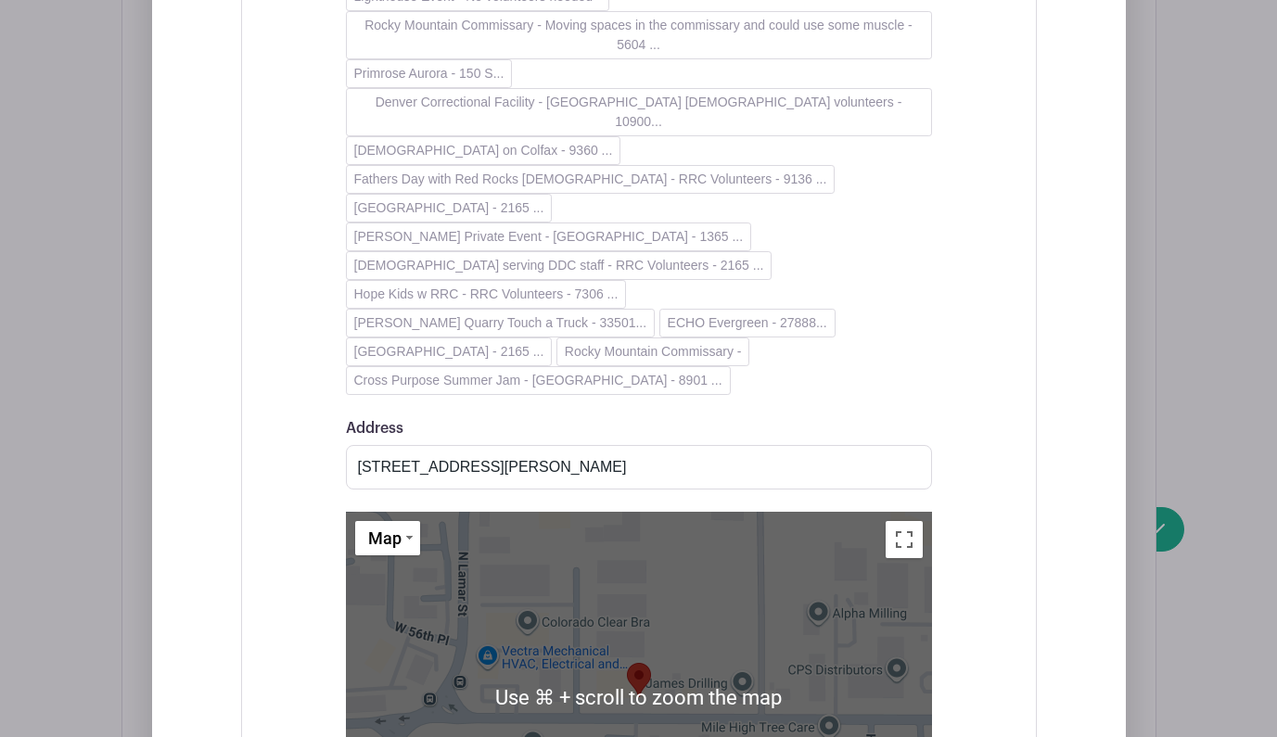
scroll to position [11094, 0]
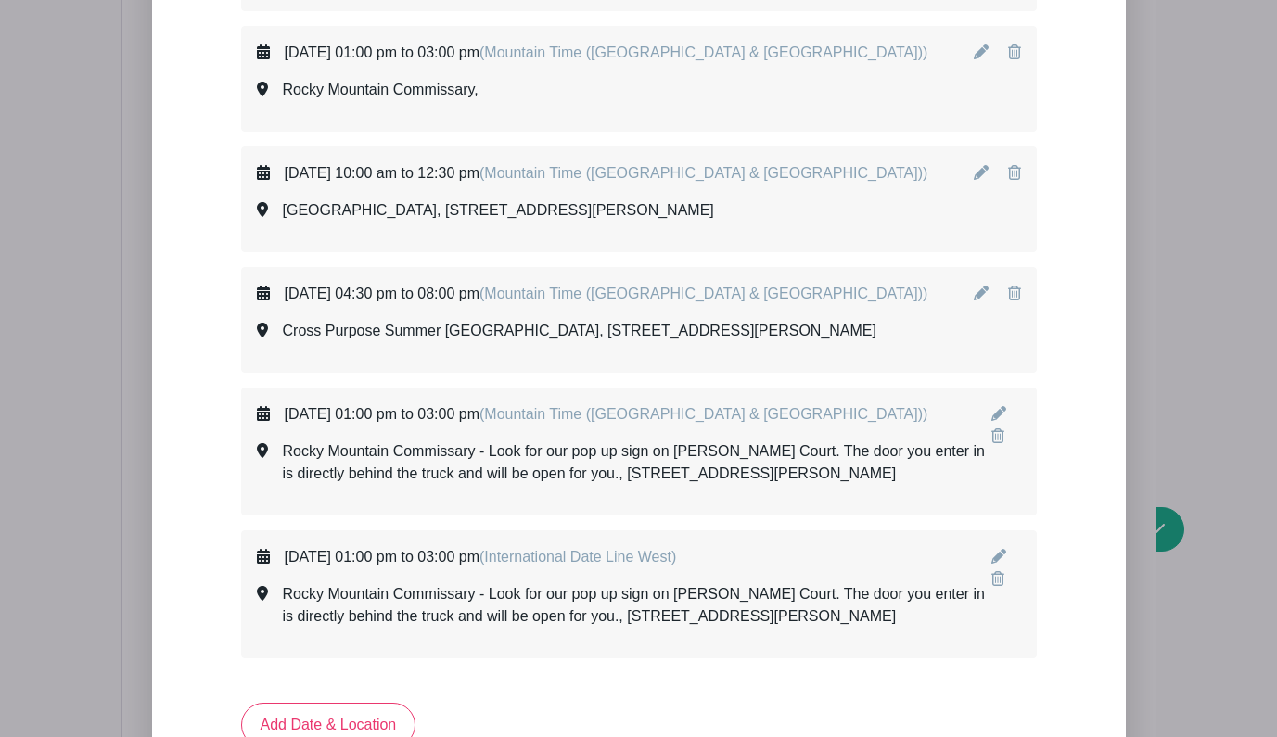
scroll to position [9616, 0]
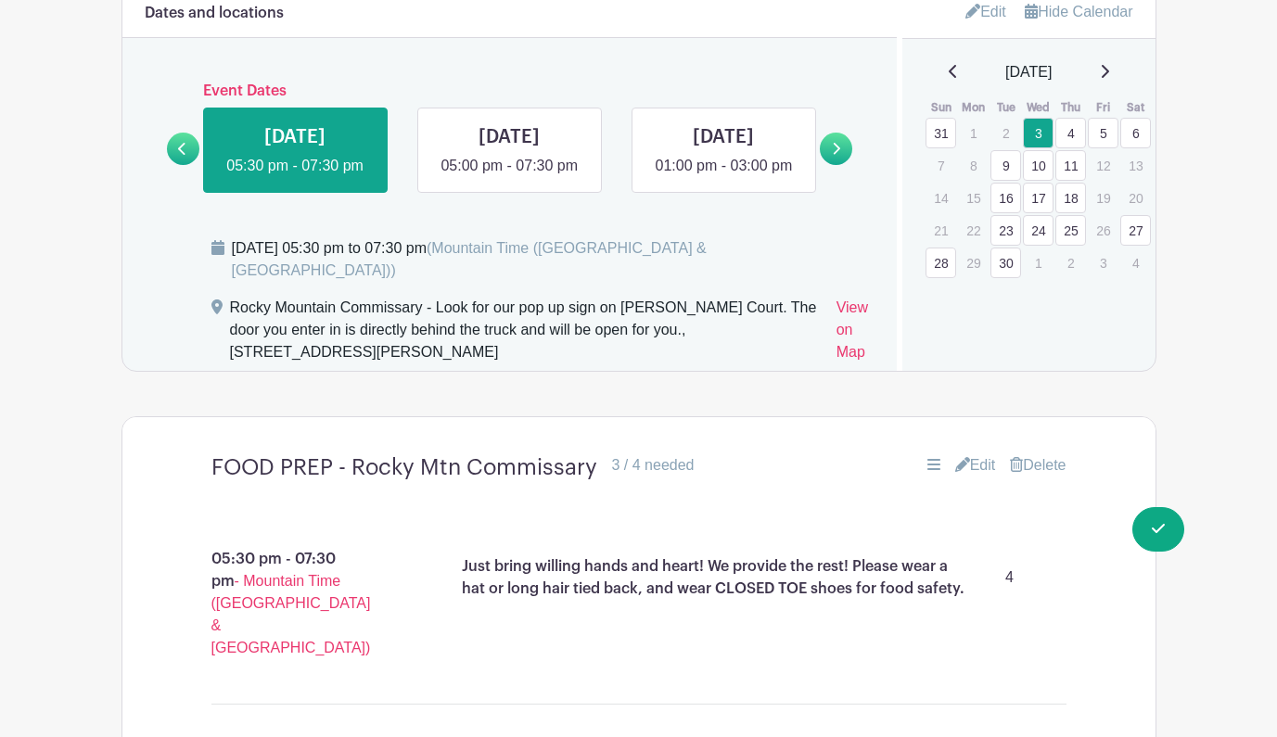
scroll to position [1256, 0]
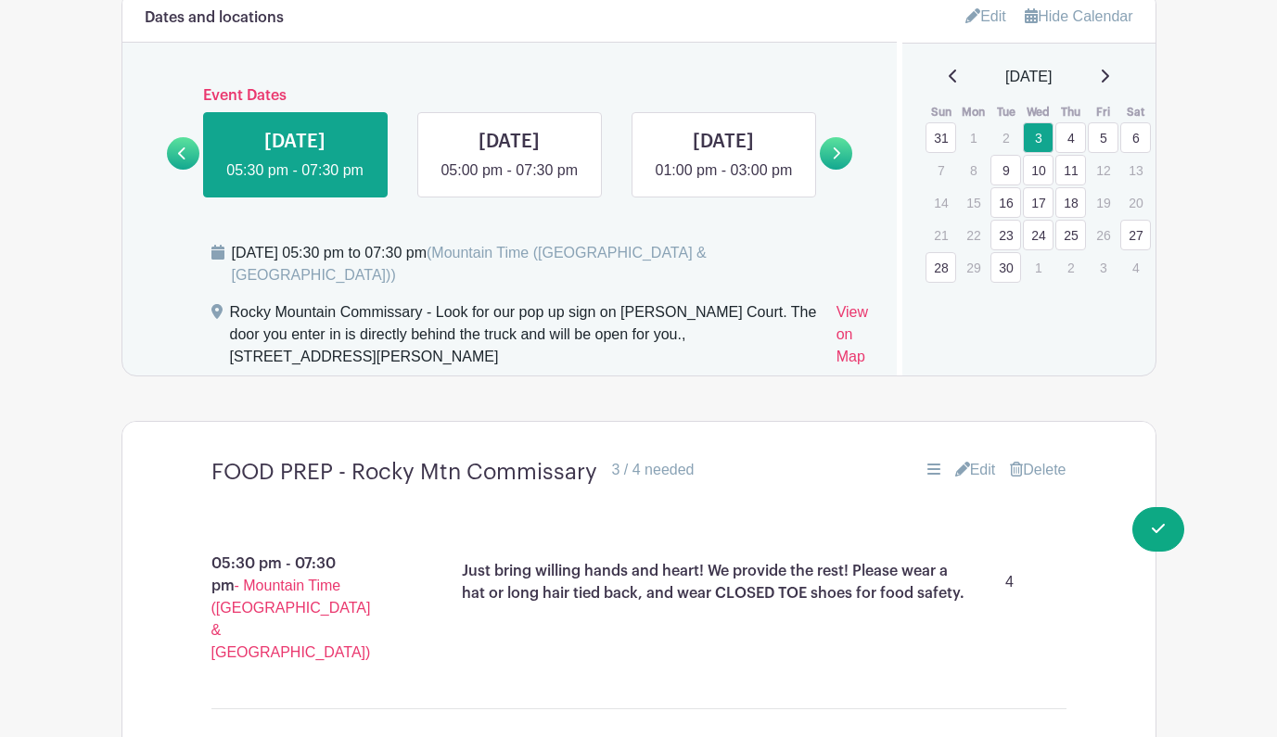
click at [1070, 171] on link "11" at bounding box center [1070, 170] width 31 height 31
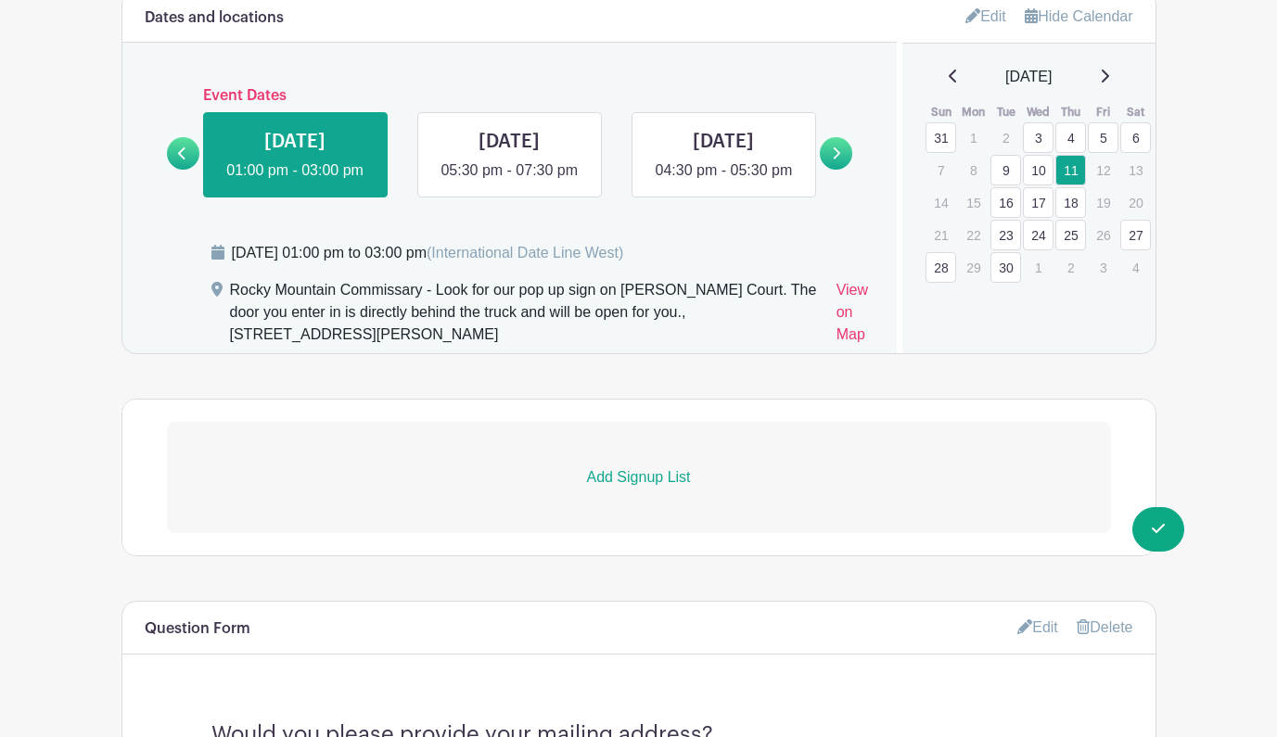
click at [626, 489] on p "Add Signup List" at bounding box center [639, 477] width 944 height 22
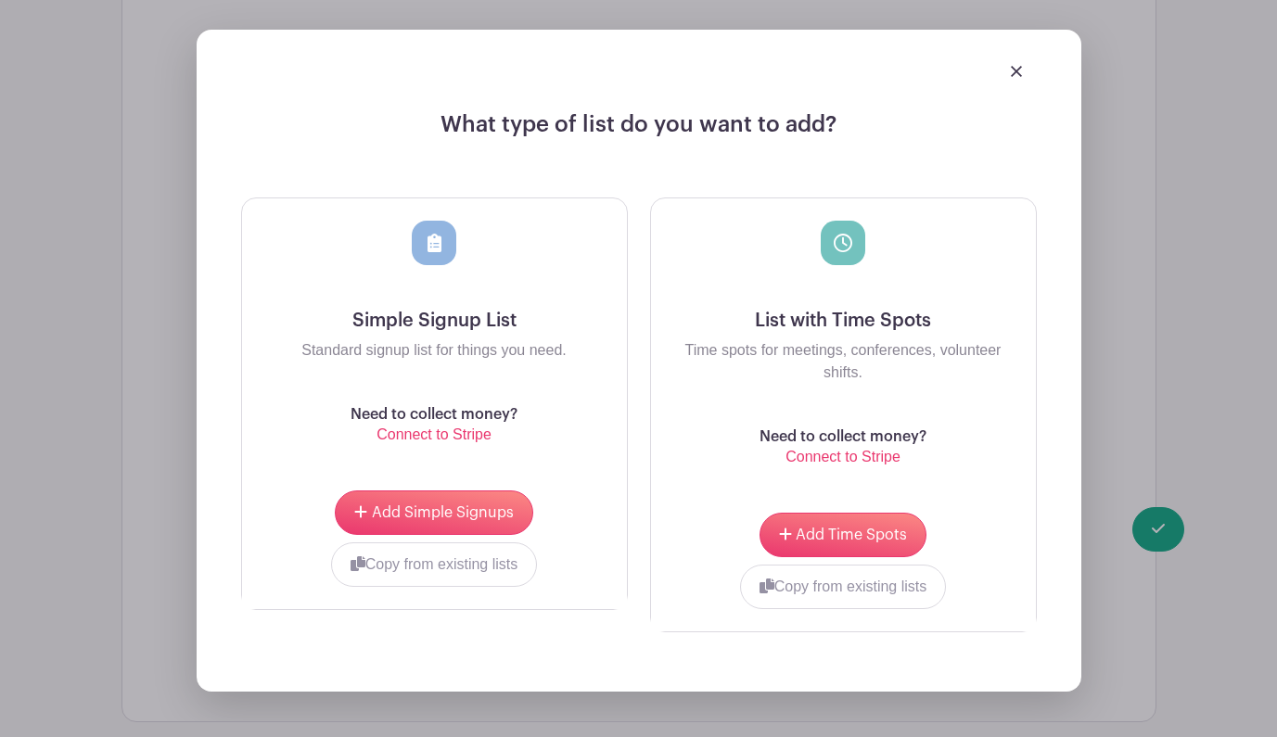
scroll to position [1703, 0]
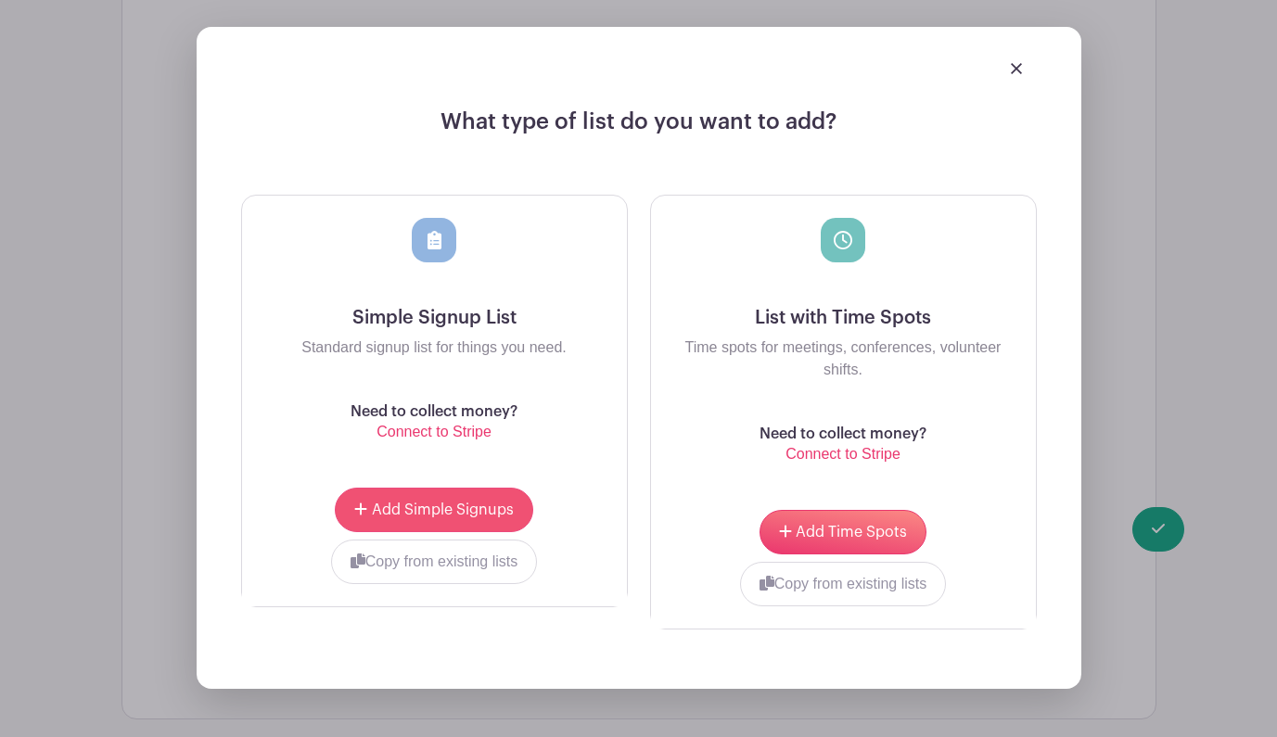
click at [484, 517] on span "Add Simple Signups" at bounding box center [443, 510] width 142 height 15
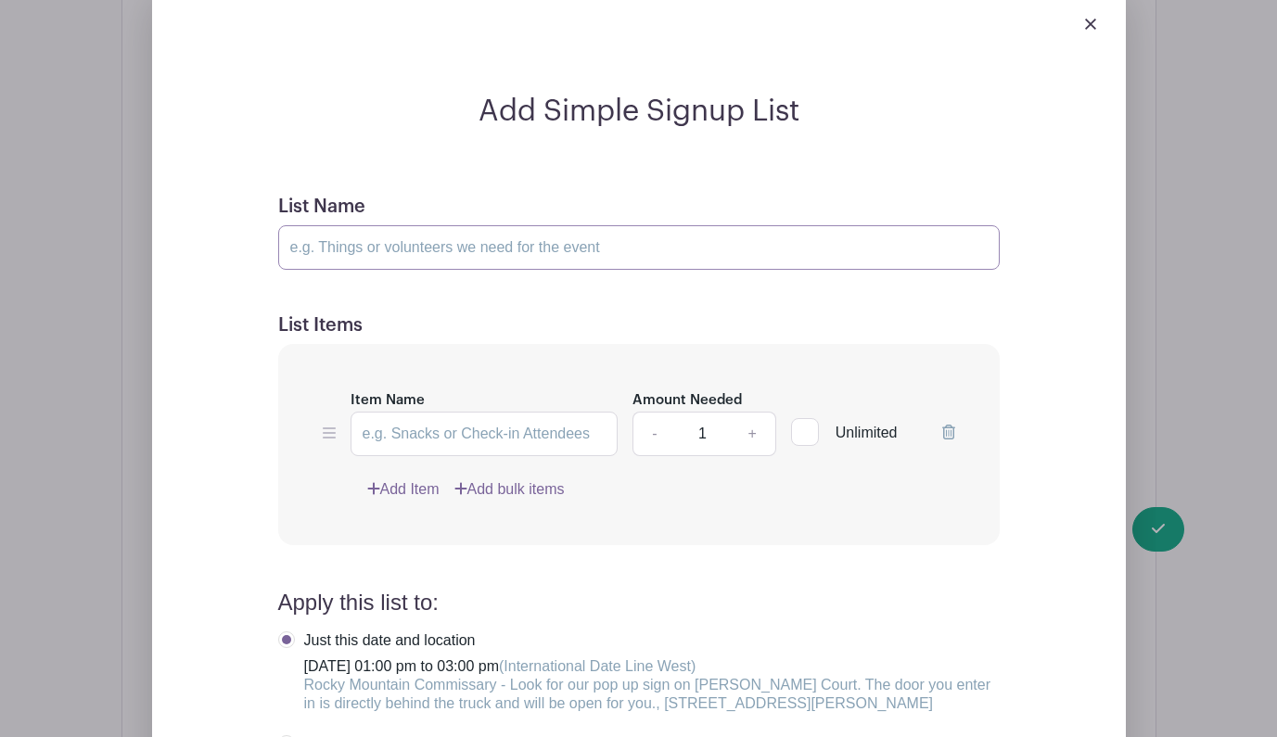
click at [294, 270] on input "List Name" at bounding box center [639, 247] width 722 height 45
type input "Backstock Prep"
click at [453, 456] on input "Item Name" at bounding box center [485, 434] width 268 height 45
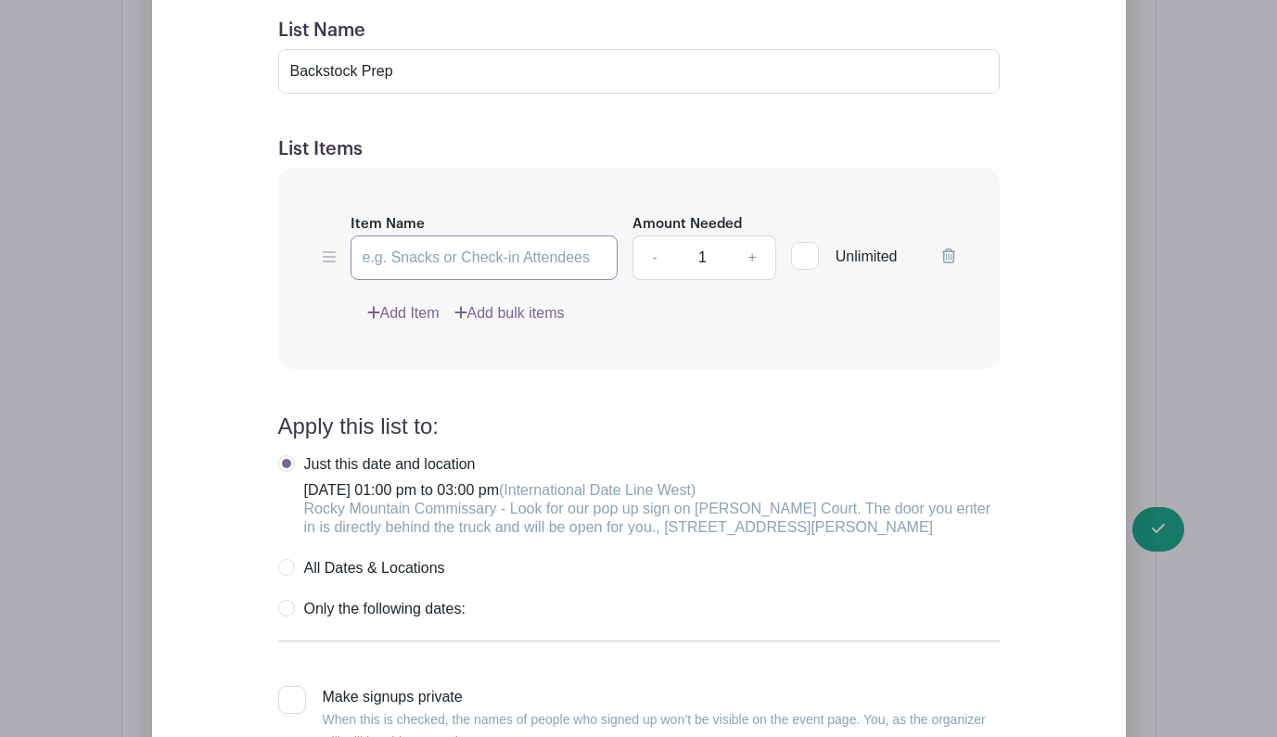
scroll to position [1860, 0]
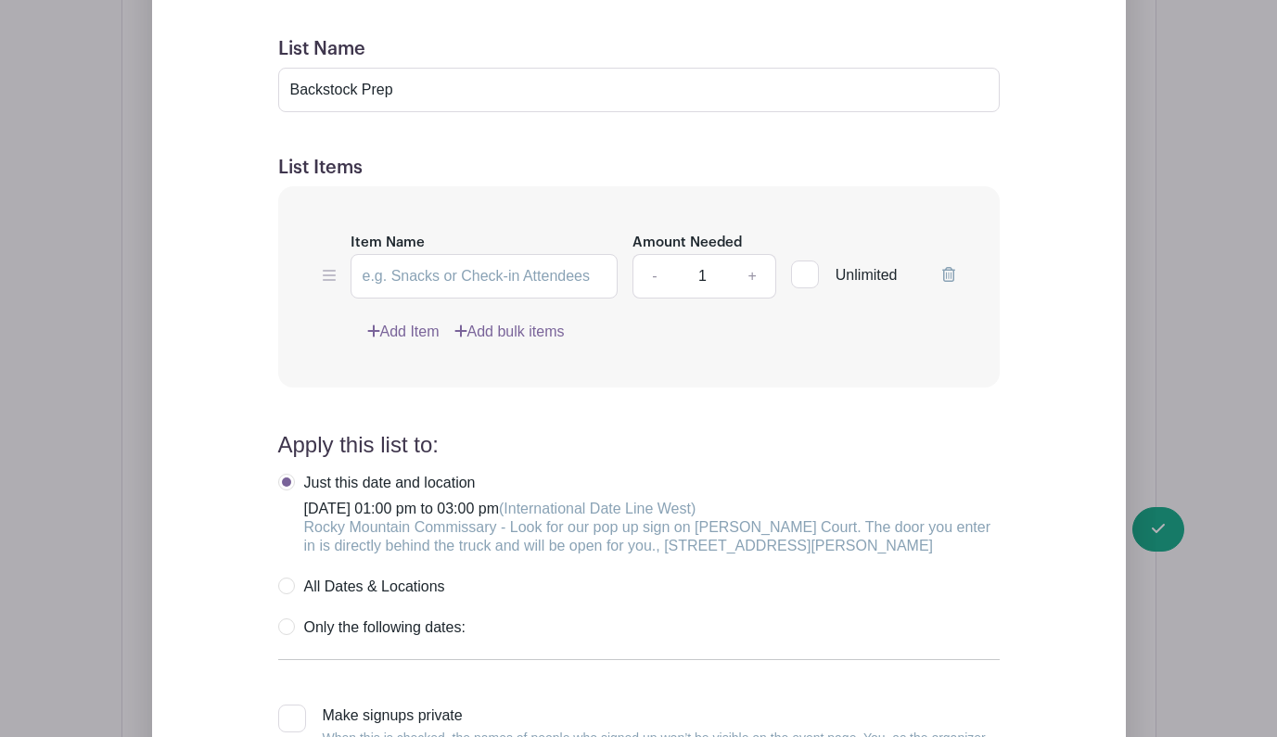
click at [757, 299] on link "+" at bounding box center [752, 276] width 46 height 45
type input "5"
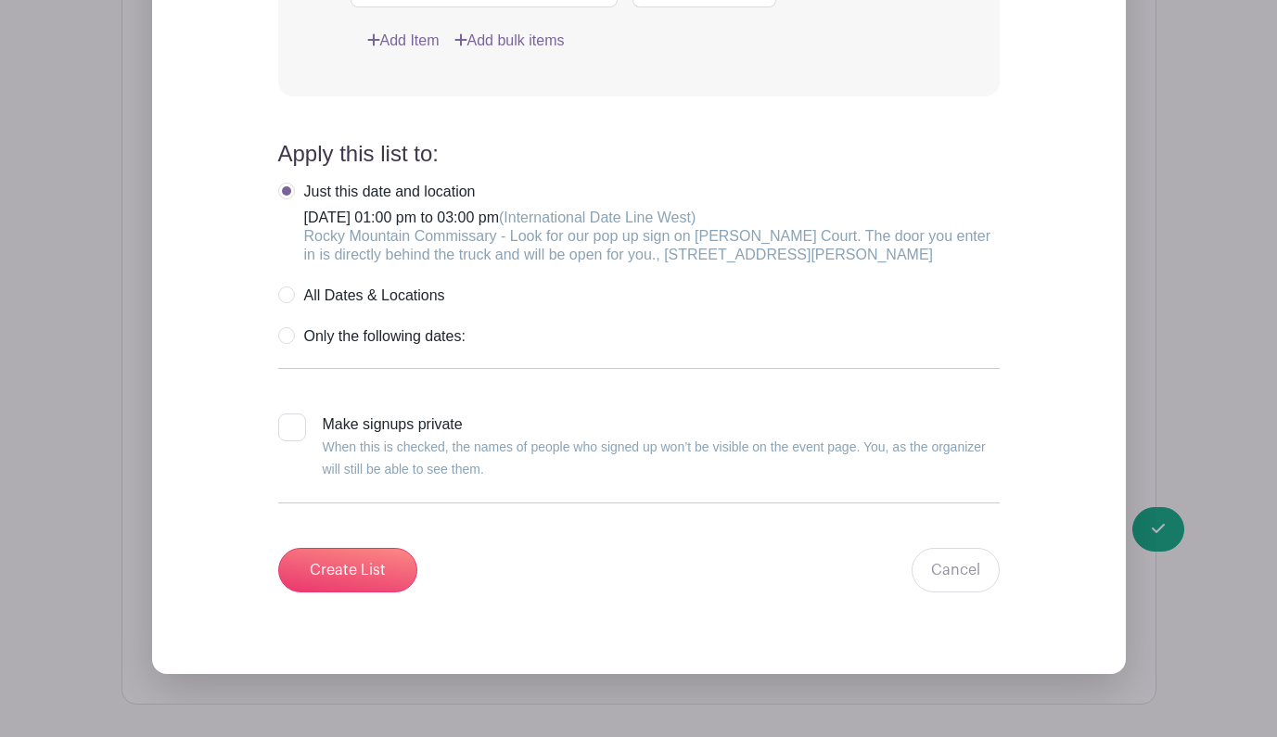
scroll to position [2155, 0]
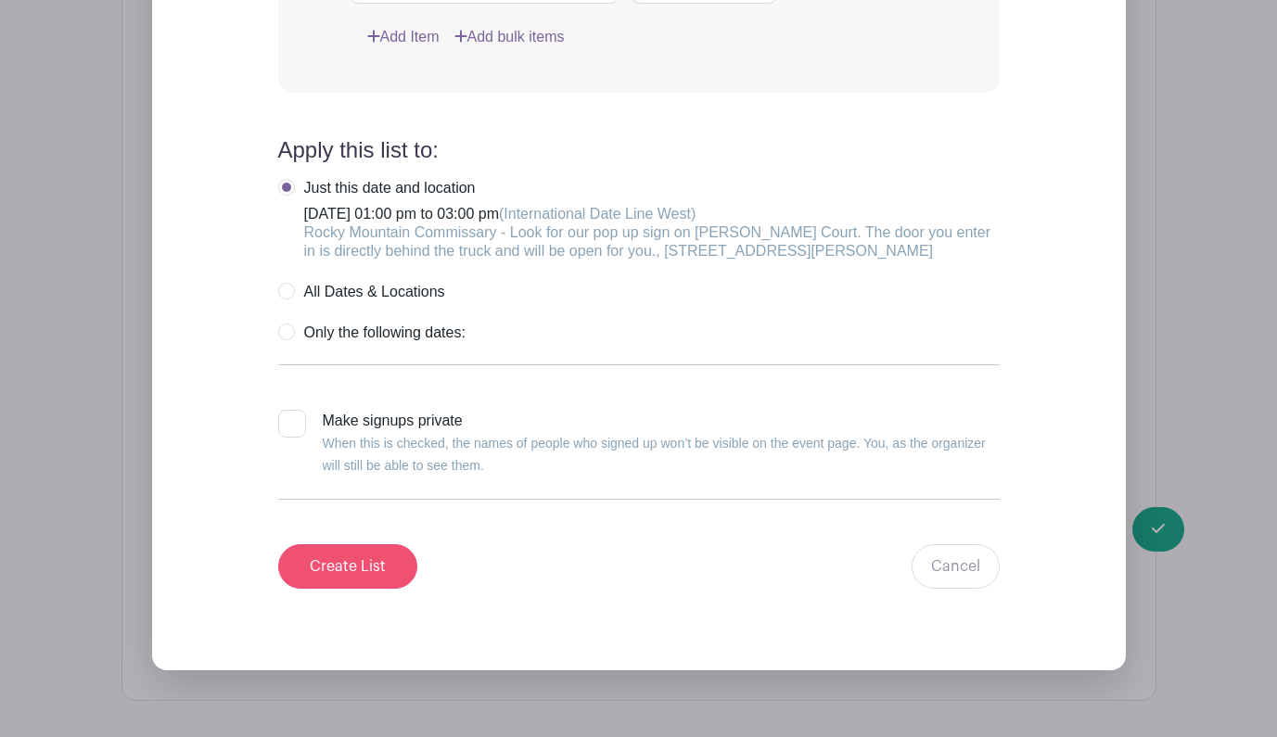
click at [363, 589] on input "Create List" at bounding box center [347, 566] width 139 height 45
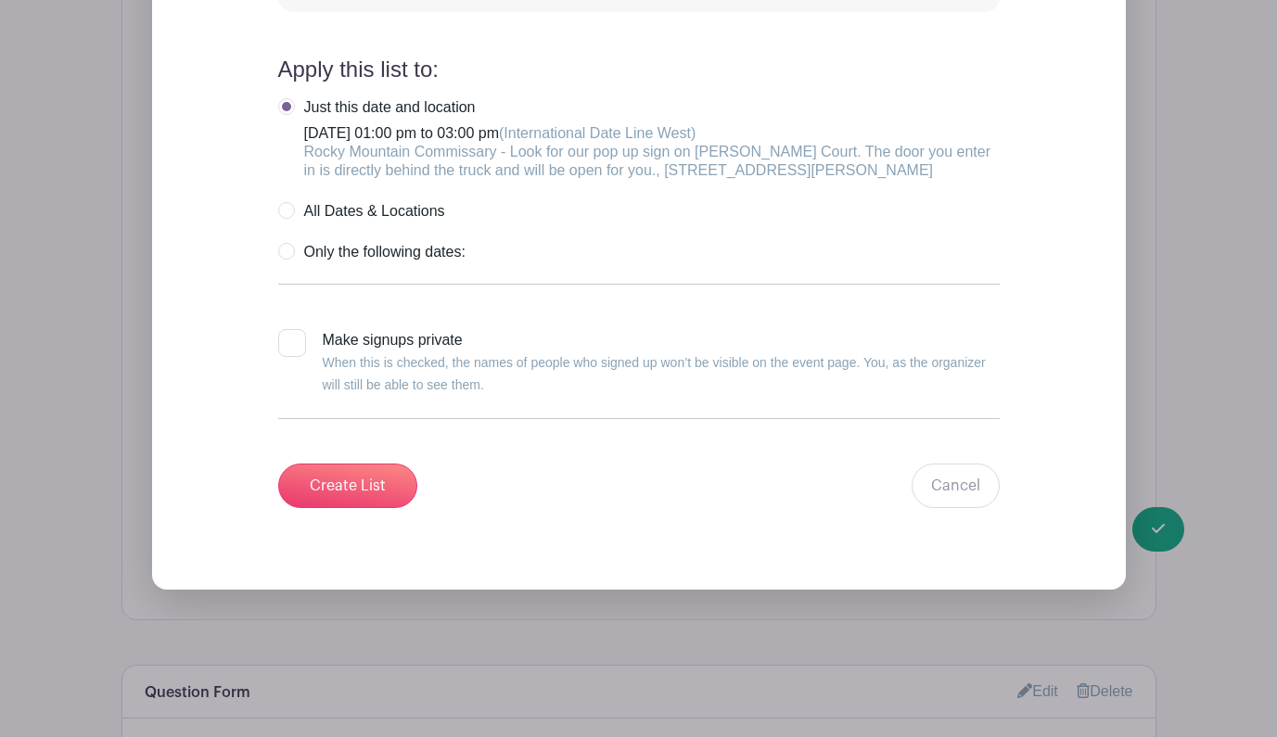
scroll to position [1797, 0]
